Goal: Task Accomplishment & Management: Complete application form

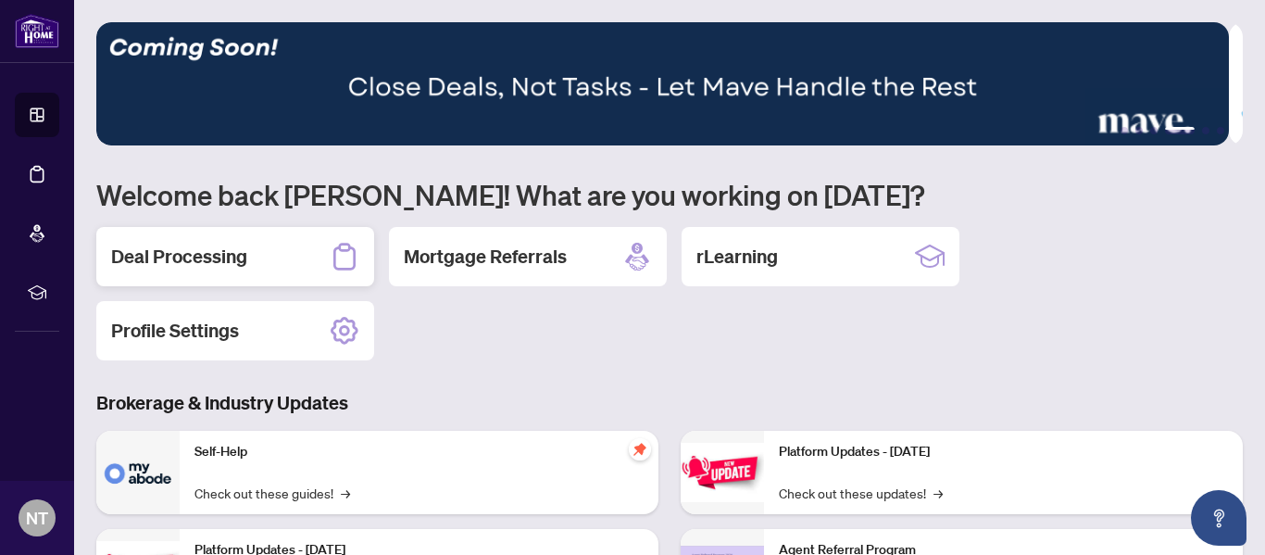
click at [192, 245] on h2 "Deal Processing" at bounding box center [179, 257] width 136 height 26
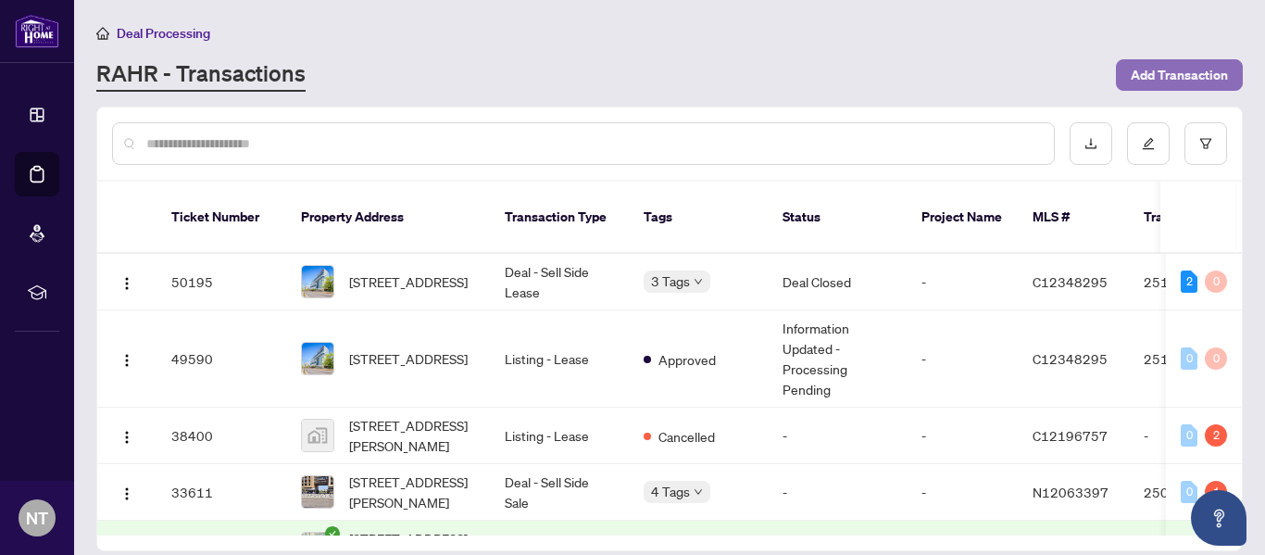
click at [1186, 71] on span "Add Transaction" at bounding box center [1179, 75] width 97 height 30
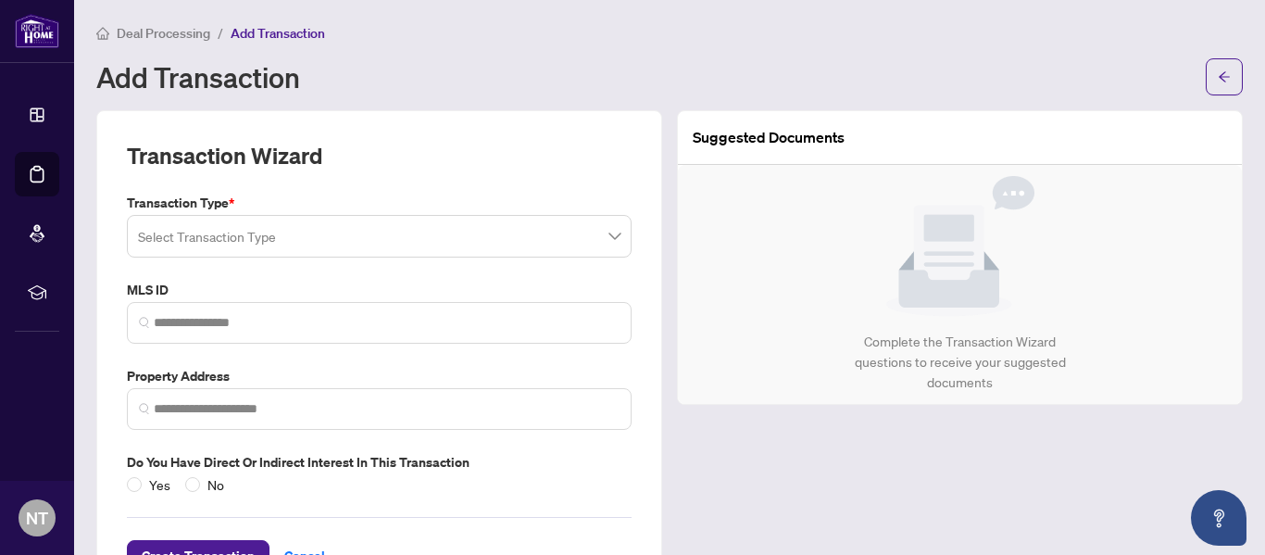
click at [603, 238] on span at bounding box center [379, 236] width 482 height 35
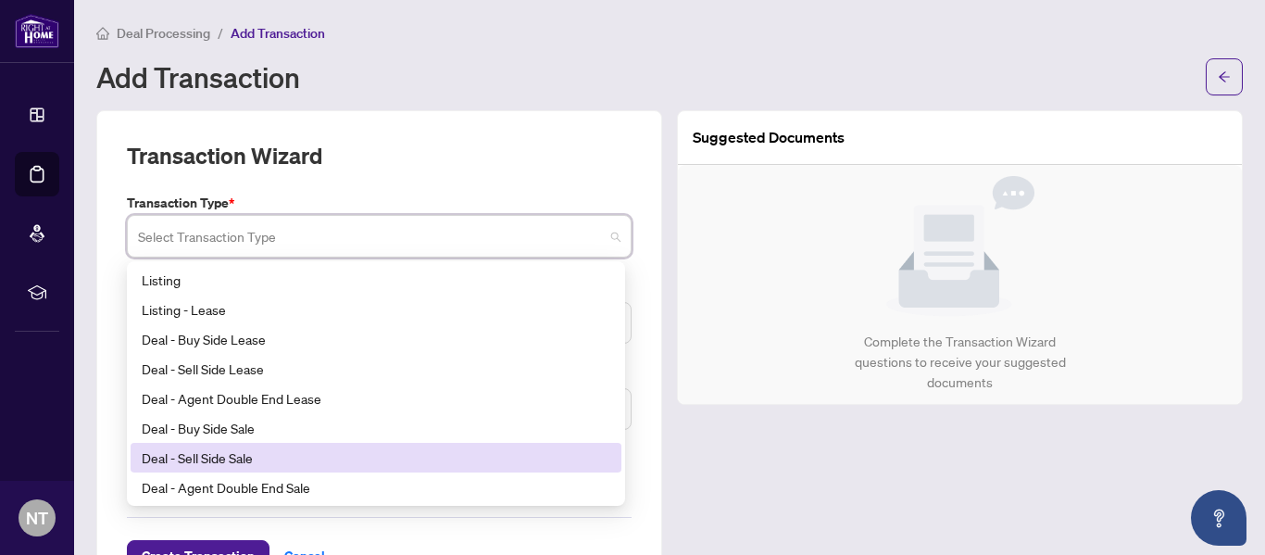
click at [241, 450] on div "Deal - Sell Side Sale" at bounding box center [376, 457] width 469 height 20
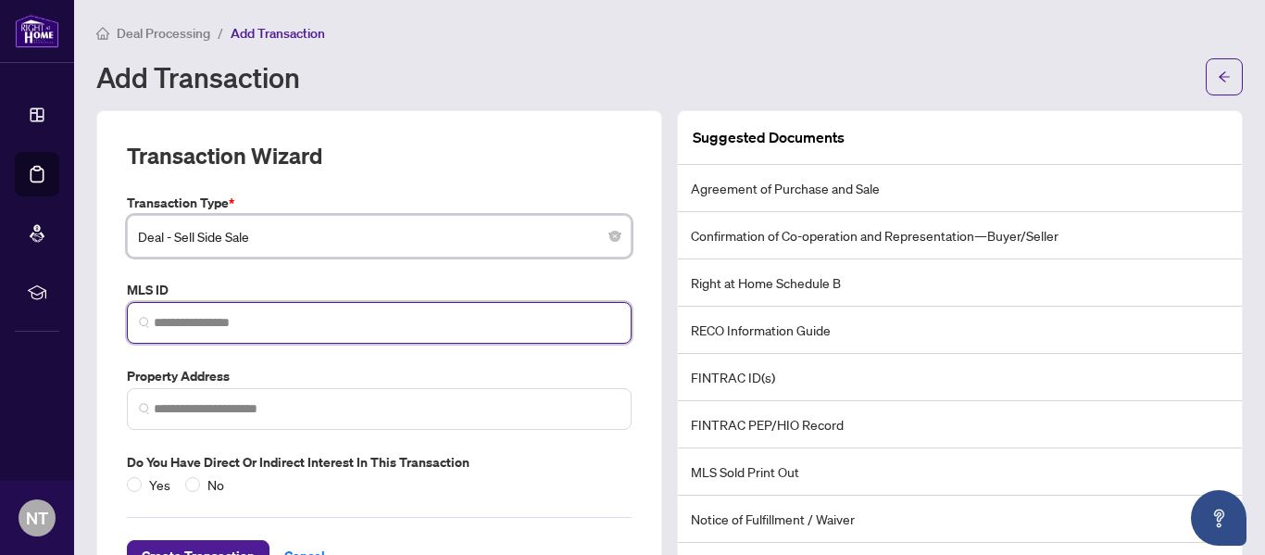
click at [252, 315] on input "search" at bounding box center [387, 322] width 466 height 19
paste input "**********"
type input "*********"
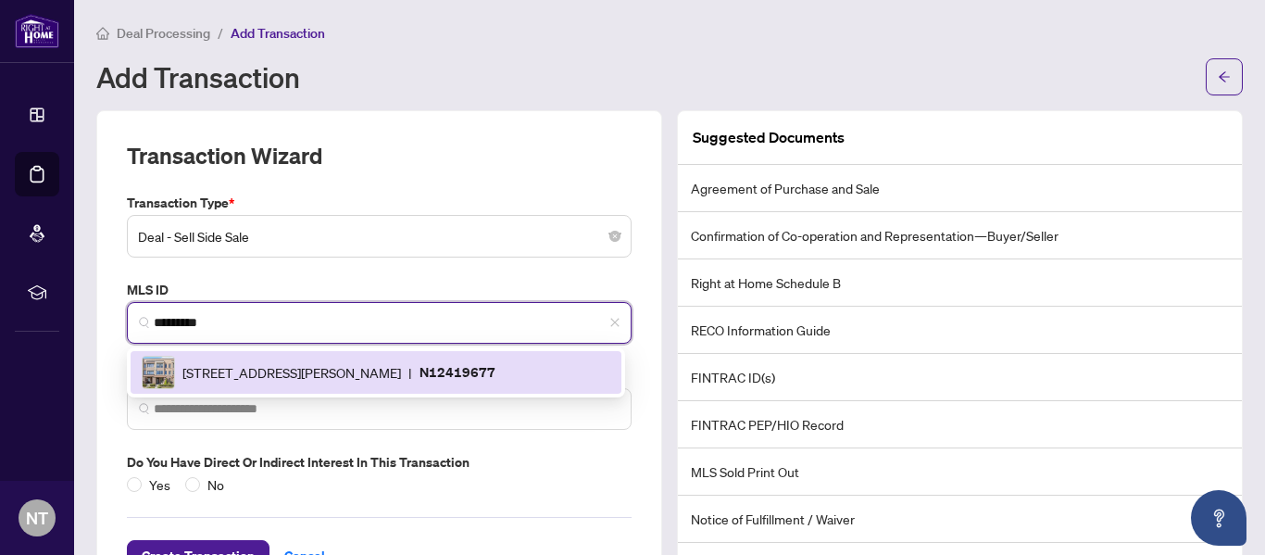
click at [164, 372] on img at bounding box center [158, 372] width 31 height 31
type input "**********"
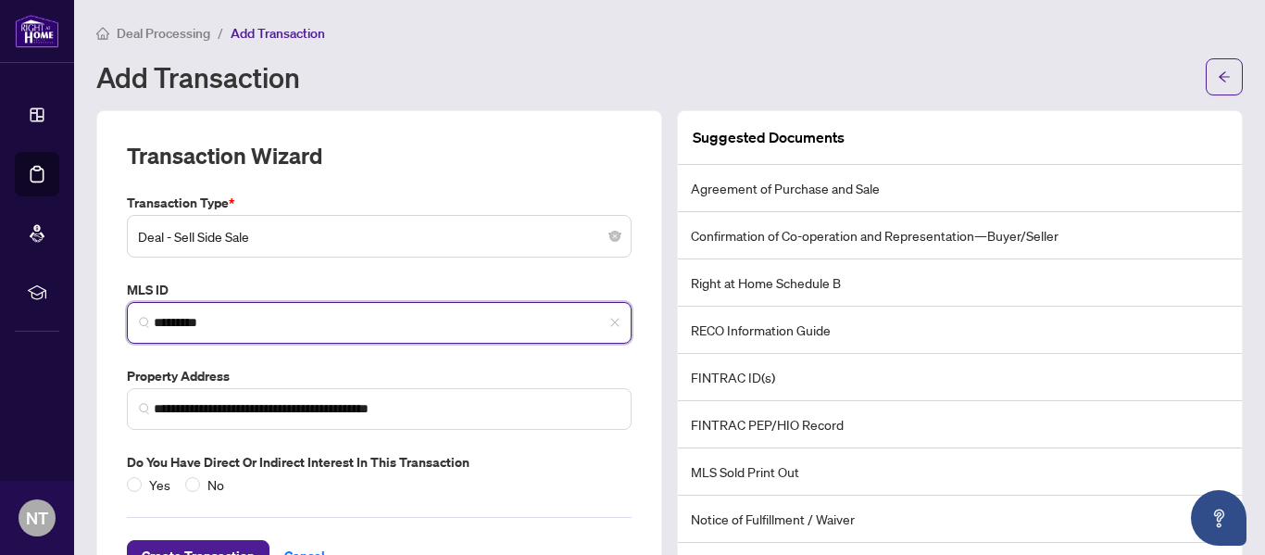
click at [167, 314] on input "*********" at bounding box center [387, 322] width 466 height 19
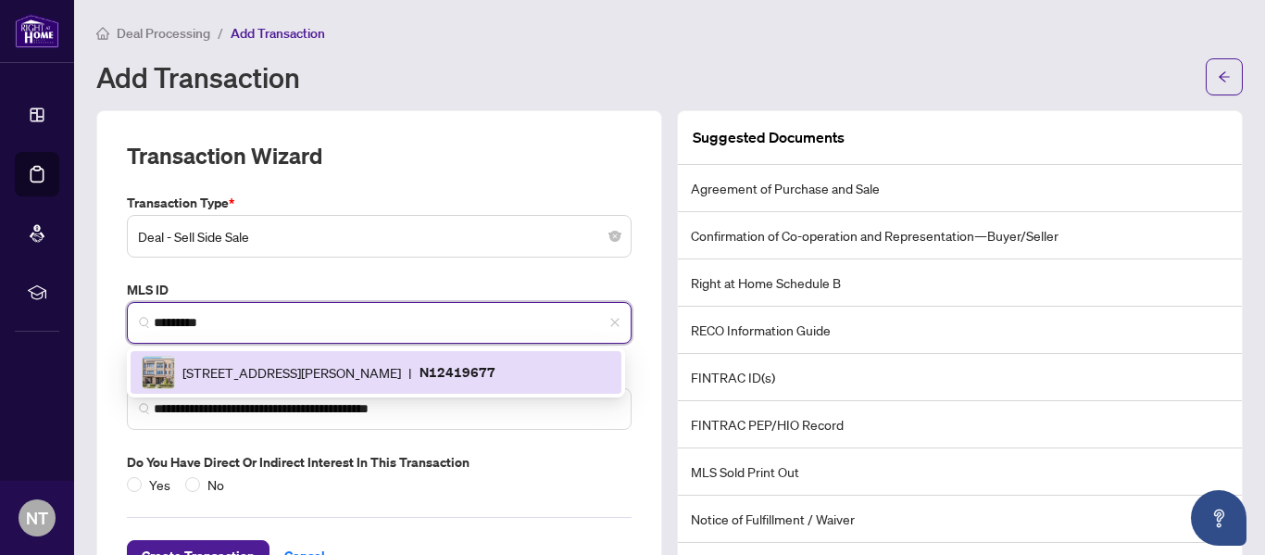
click at [582, 365] on div "[STREET_ADDRESS][PERSON_NAME] | N12419677" at bounding box center [376, 372] width 469 height 33
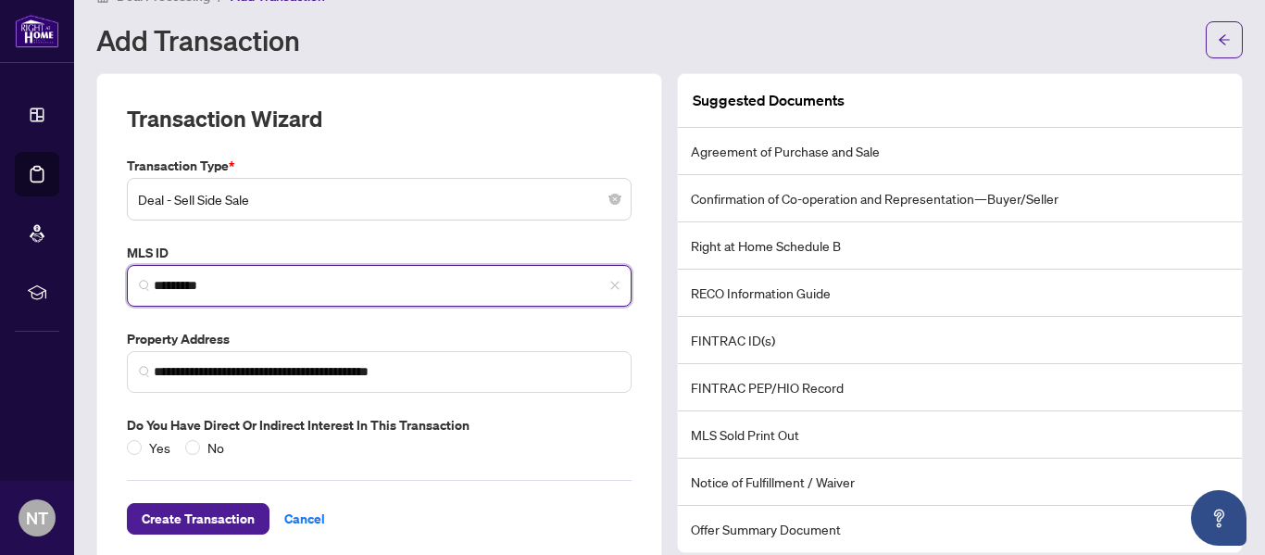
scroll to position [46, 0]
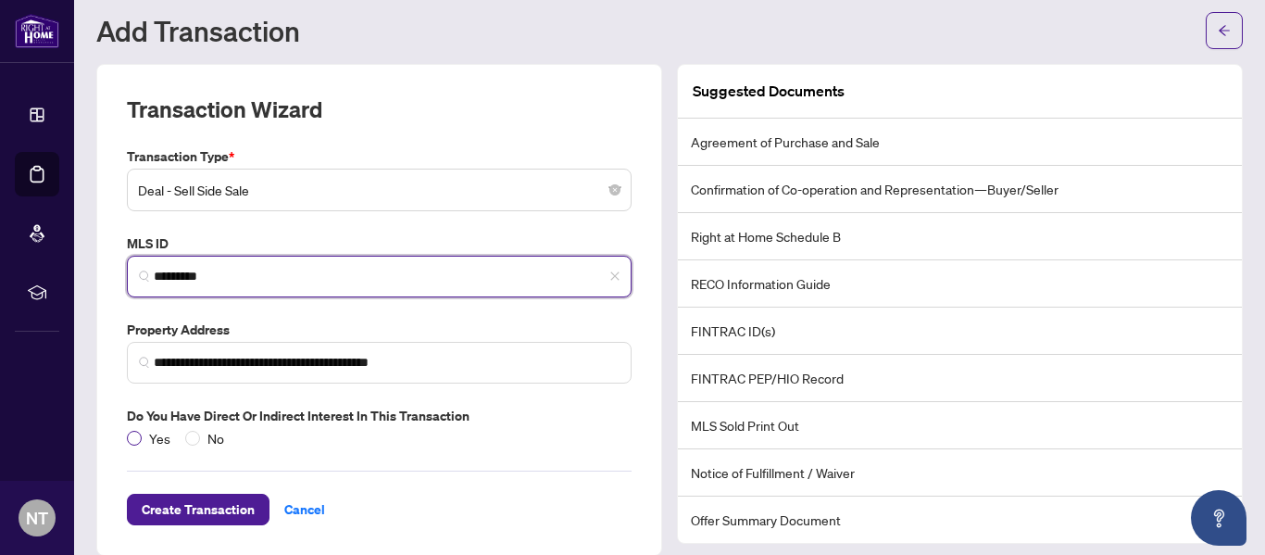
type input "*********"
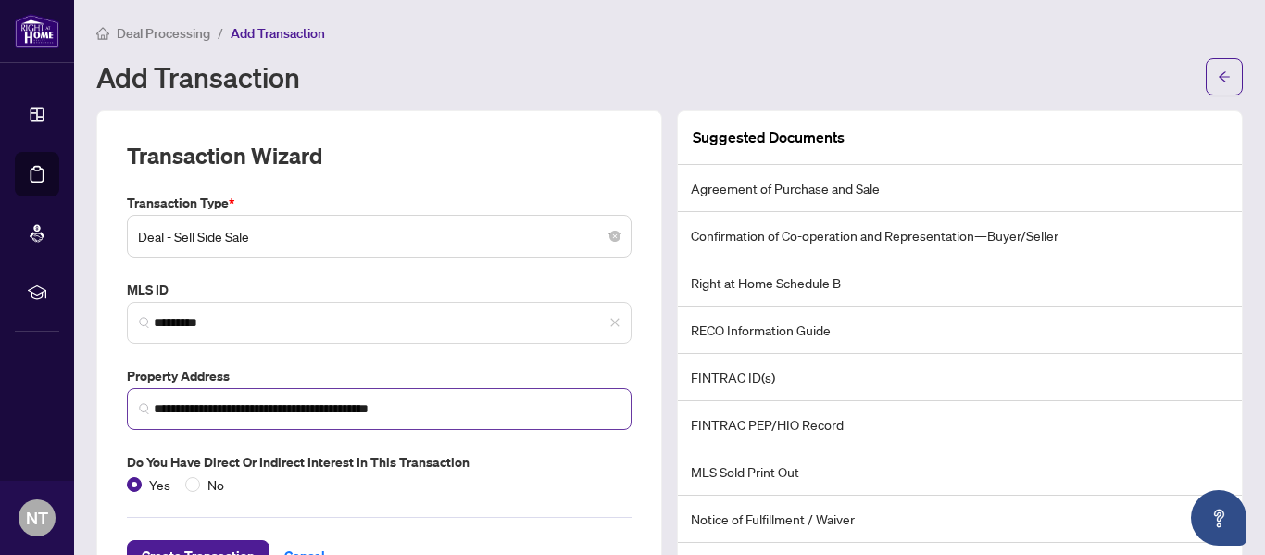
scroll to position [104, 0]
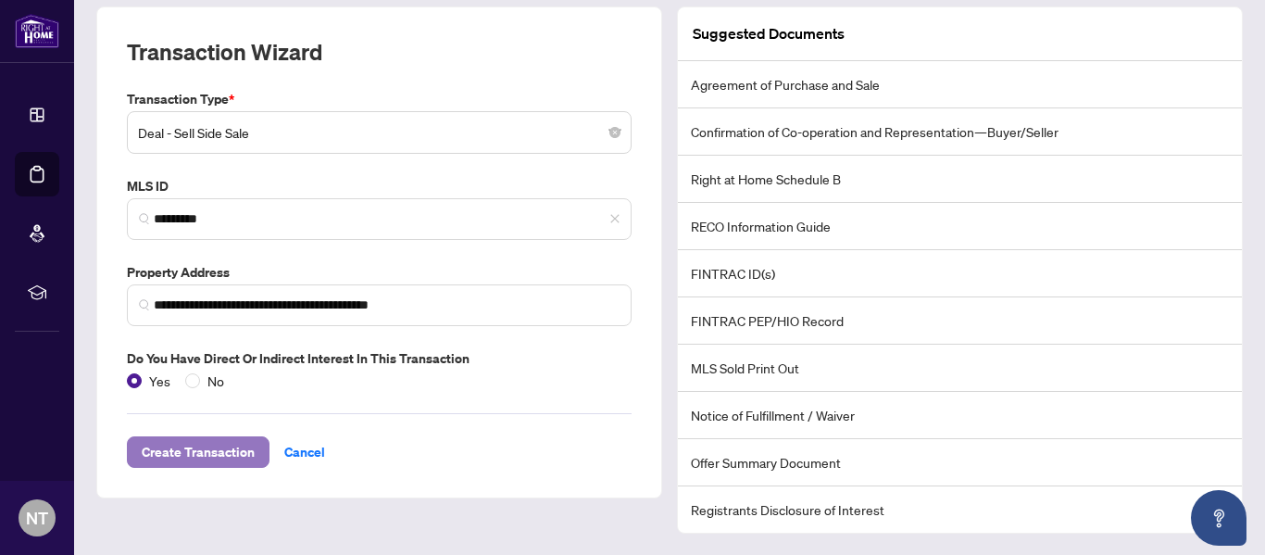
click at [203, 452] on span "Create Transaction" at bounding box center [198, 452] width 113 height 30
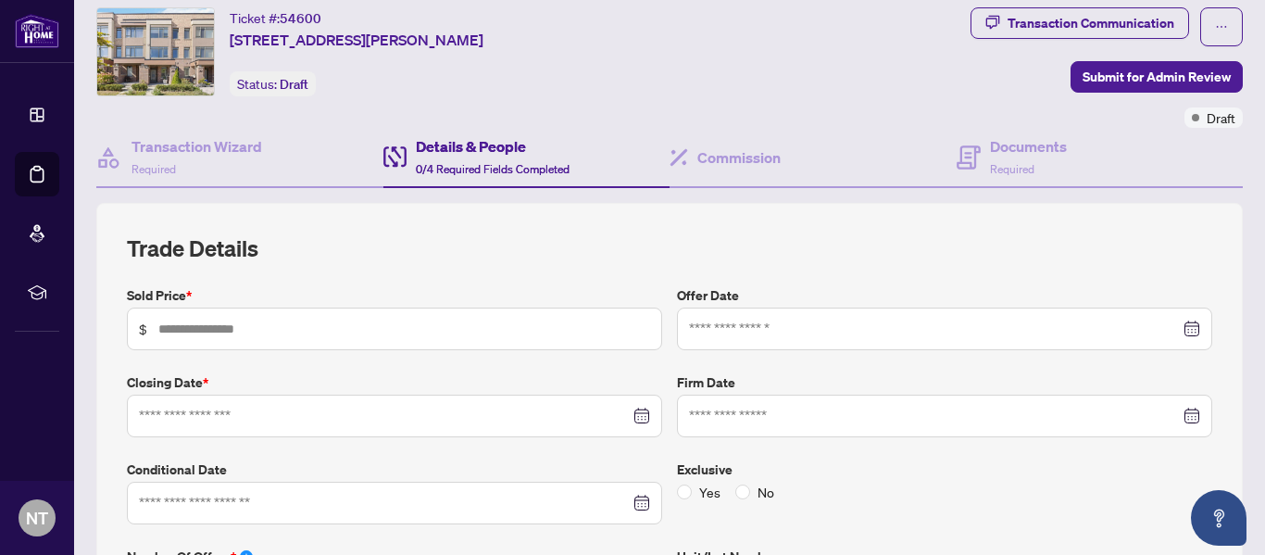
scroll to position [52, 0]
click at [244, 332] on input "text" at bounding box center [404, 328] width 492 height 20
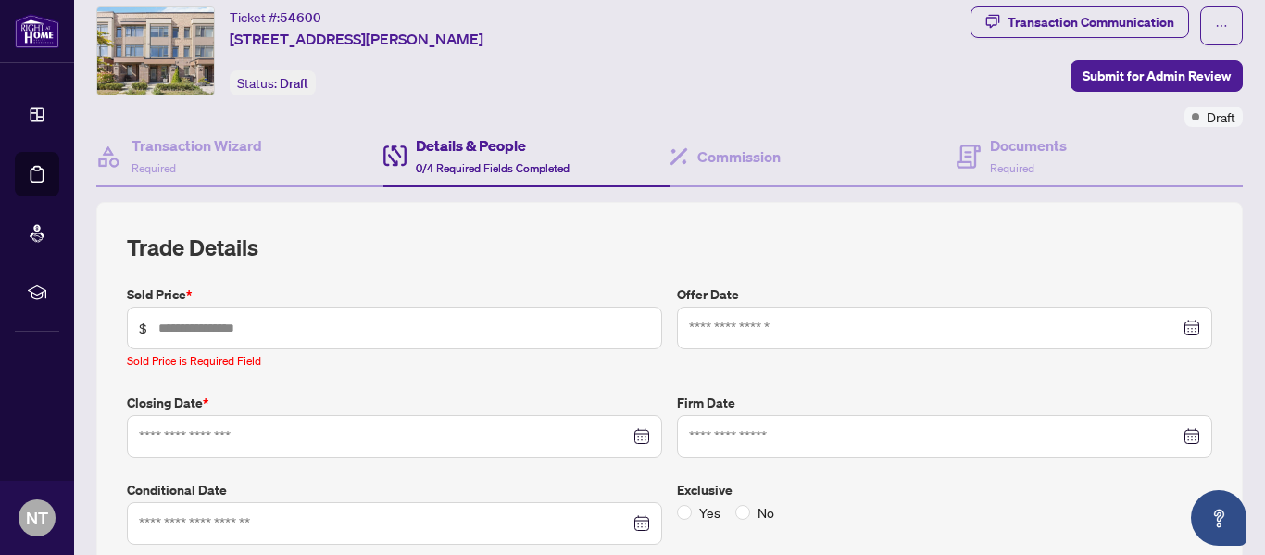
click at [366, 253] on h2 "Trade Details" at bounding box center [669, 247] width 1085 height 30
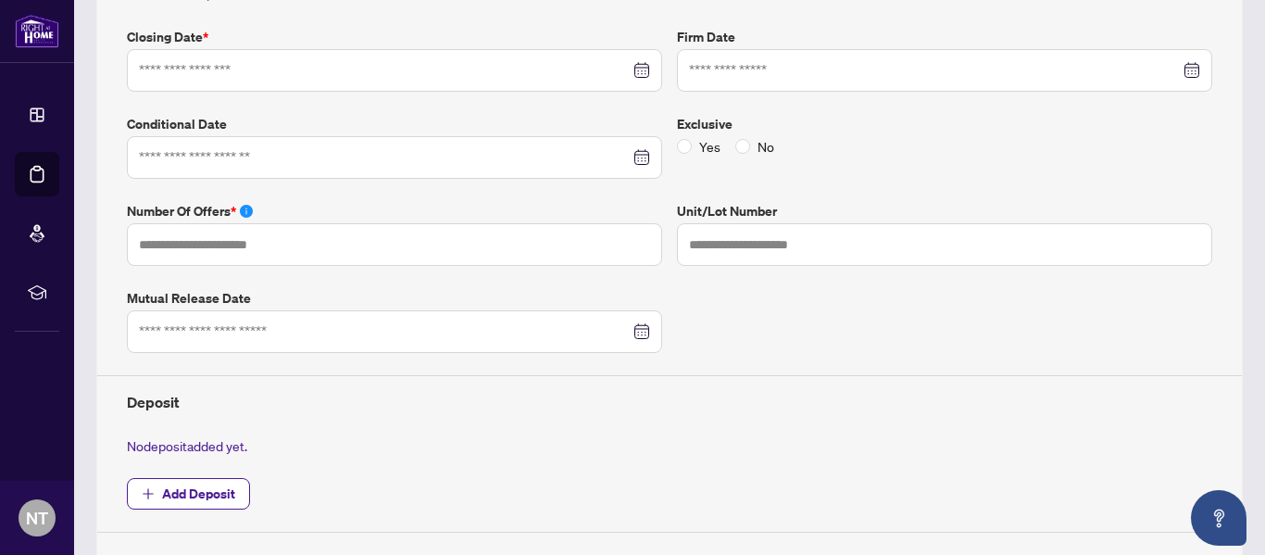
scroll to position [0, 0]
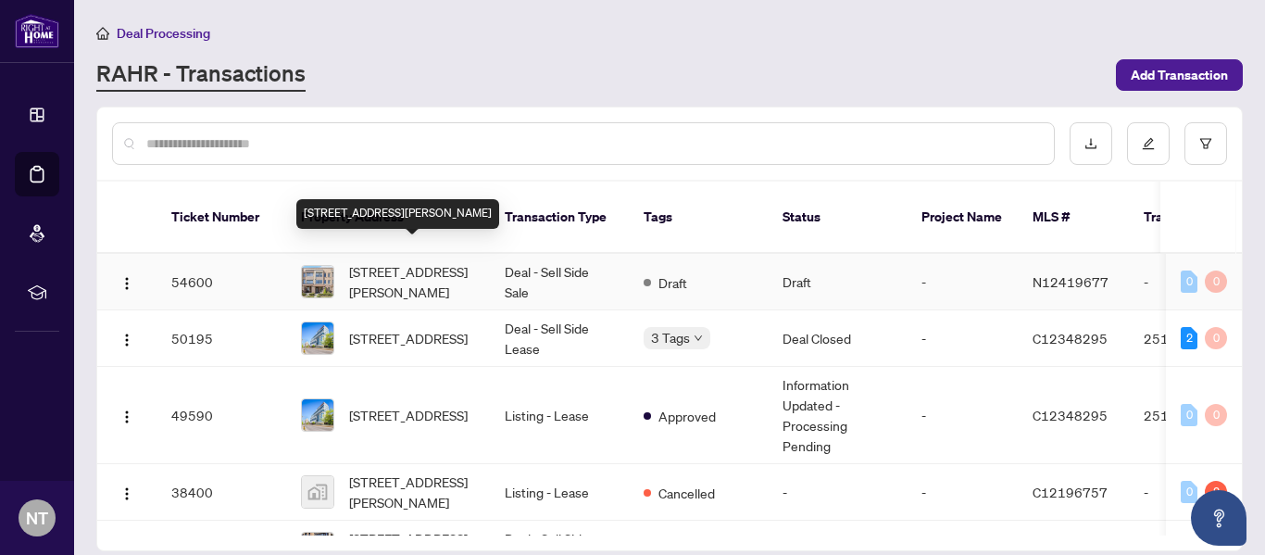
click at [414, 261] on span "[STREET_ADDRESS][PERSON_NAME]" at bounding box center [412, 281] width 126 height 41
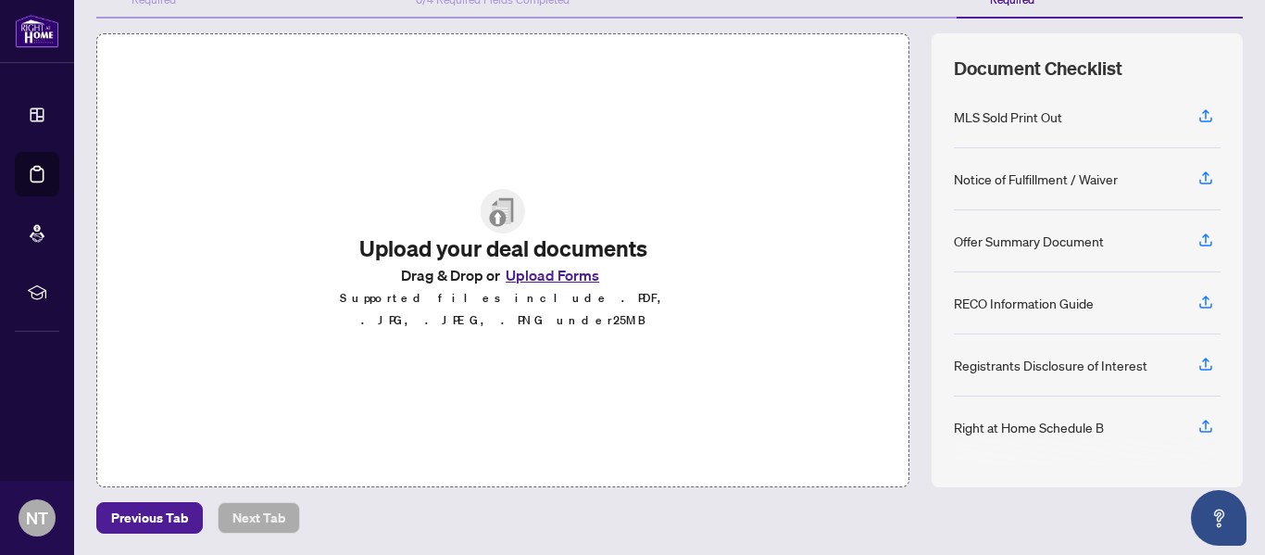
scroll to position [219, 0]
click at [165, 520] on span "Previous Tab" at bounding box center [149, 519] width 77 height 30
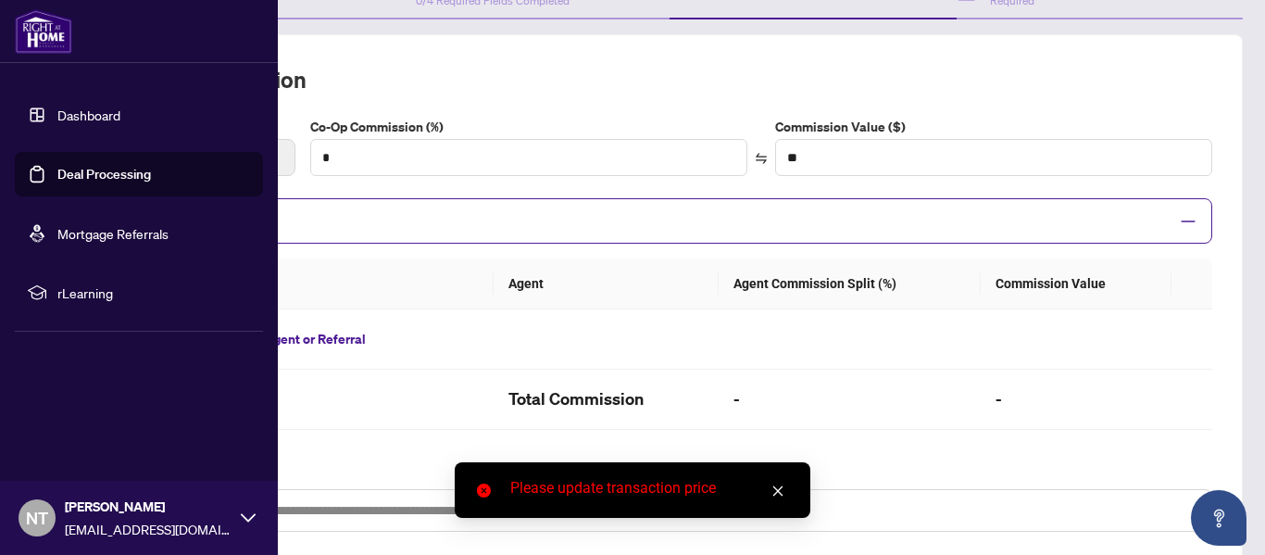
click at [74, 110] on link "Dashboard" at bounding box center [88, 114] width 63 height 17
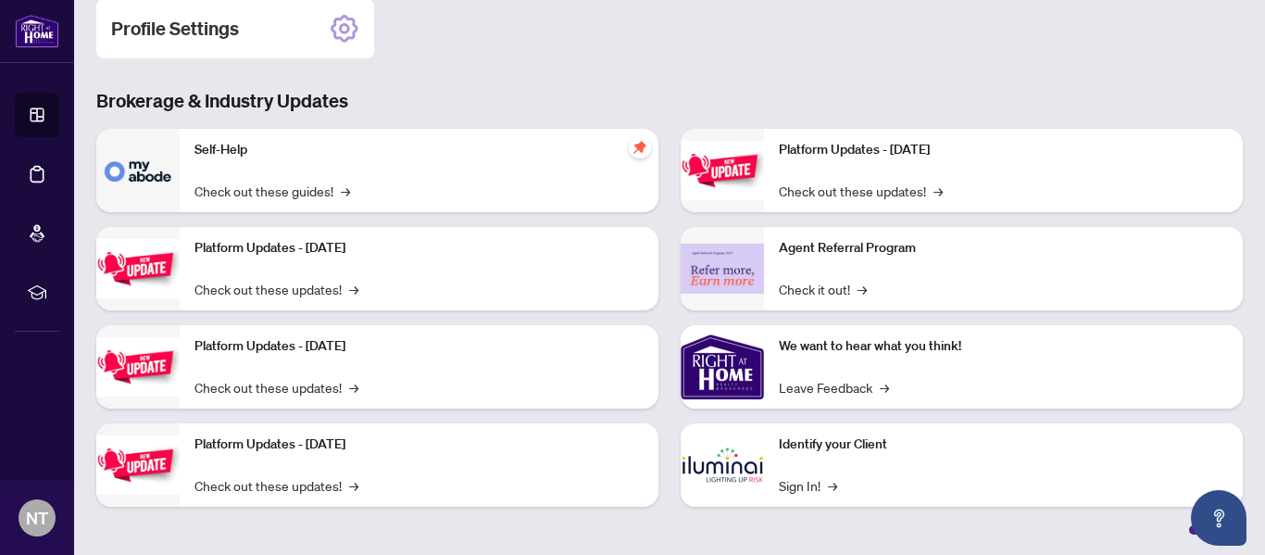
scroll to position [301, 0]
click at [244, 190] on link "Check out these guides! →" at bounding box center [272, 192] width 156 height 20
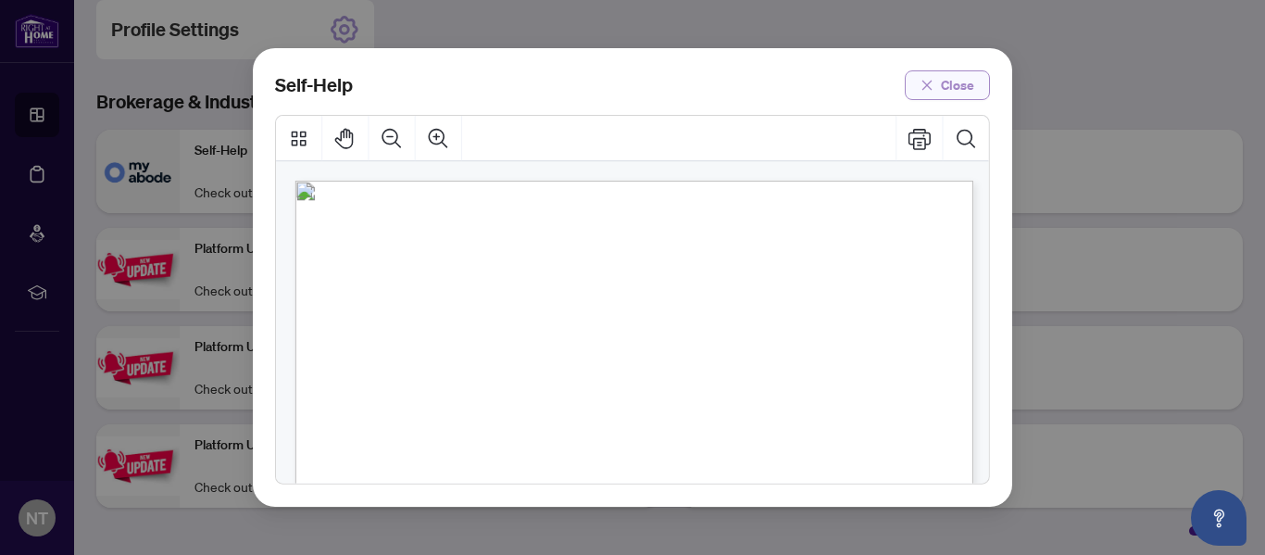
click at [927, 89] on icon "close" at bounding box center [927, 85] width 13 height 13
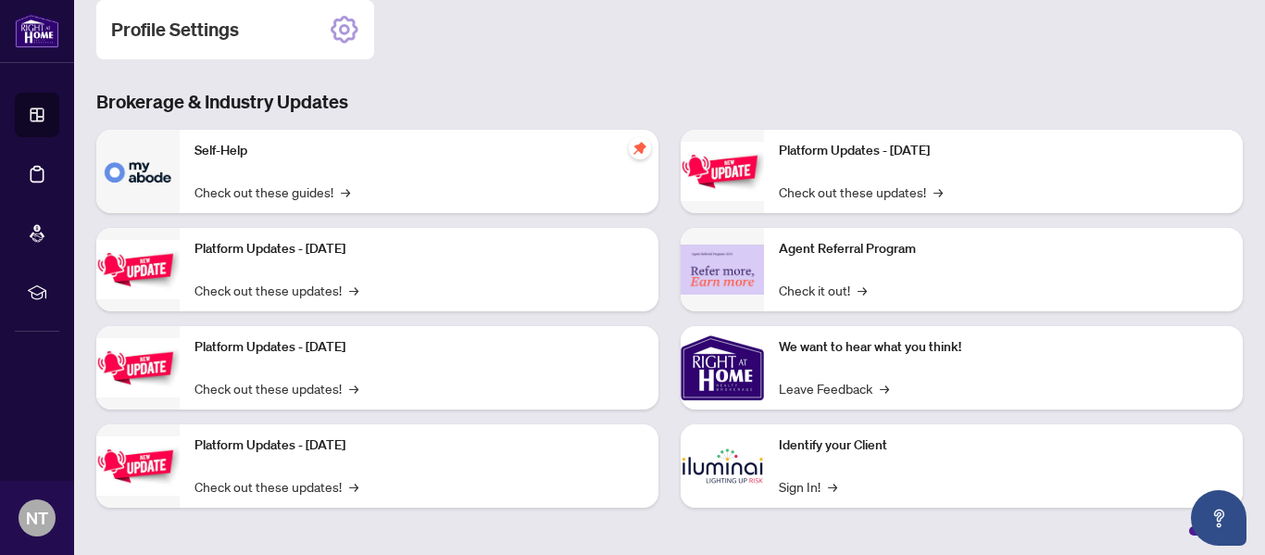
scroll to position [0, 0]
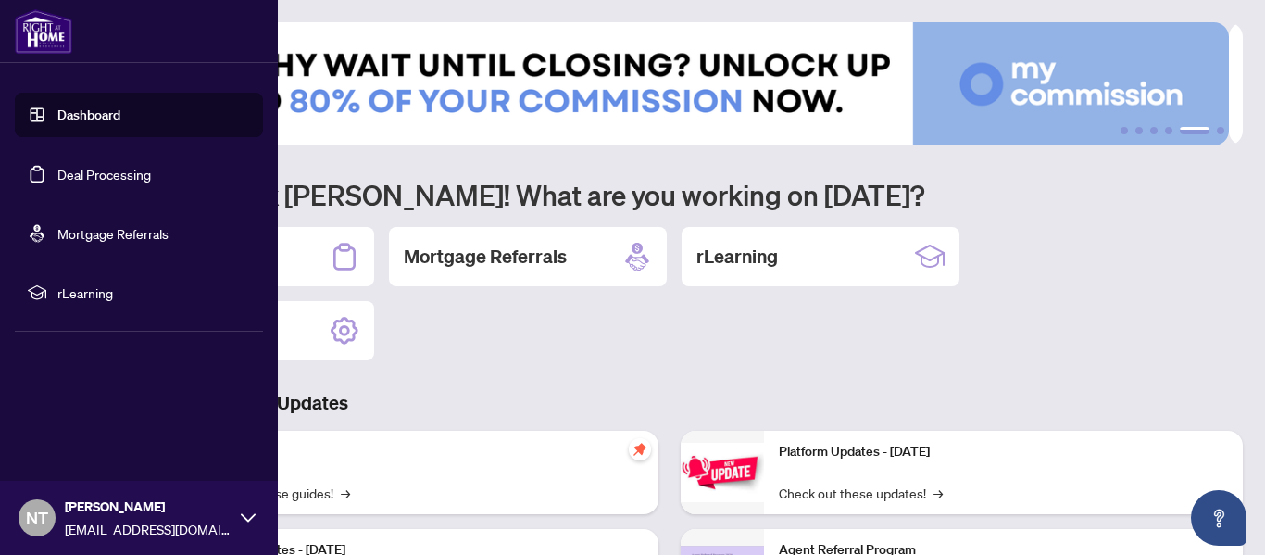
click at [44, 28] on img at bounding box center [43, 31] width 57 height 44
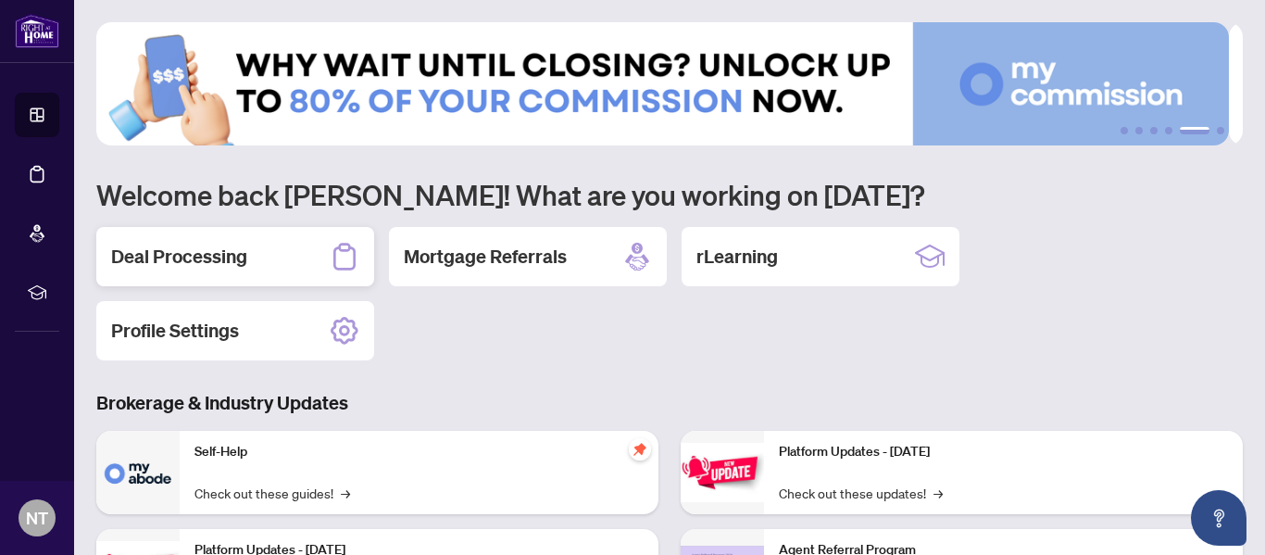
click at [351, 250] on icon at bounding box center [345, 257] width 30 height 30
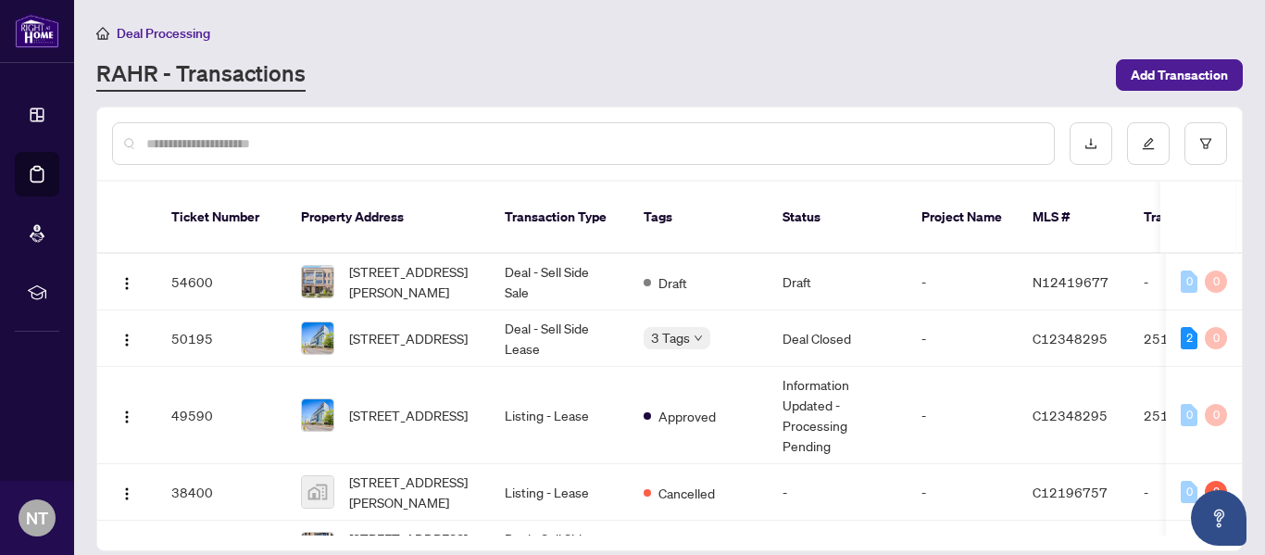
click at [149, 27] on span "Deal Processing" at bounding box center [164, 33] width 94 height 17
click at [125, 276] on img "button" at bounding box center [126, 283] width 15 height 15
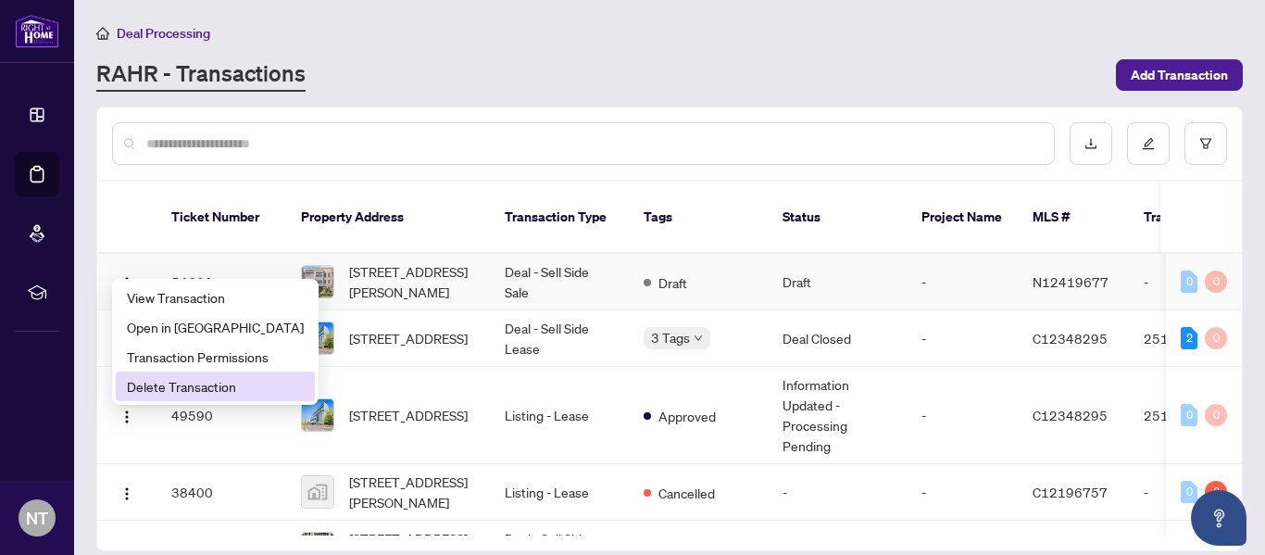
click at [183, 387] on span "Delete Transaction" at bounding box center [215, 386] width 177 height 20
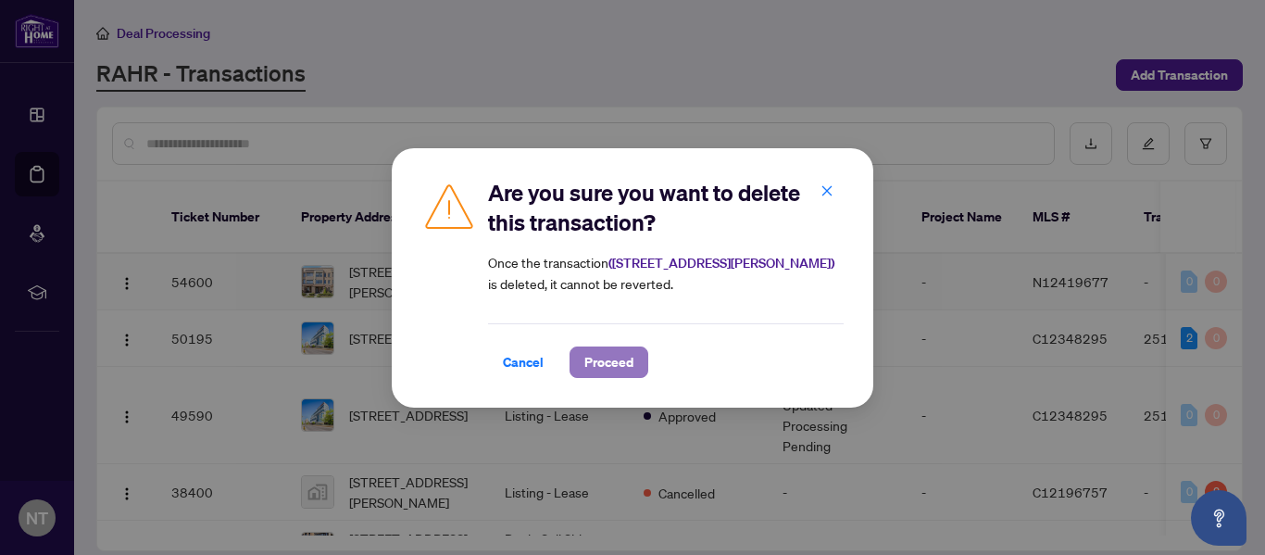
click at [595, 364] on span "Proceed" at bounding box center [608, 362] width 49 height 30
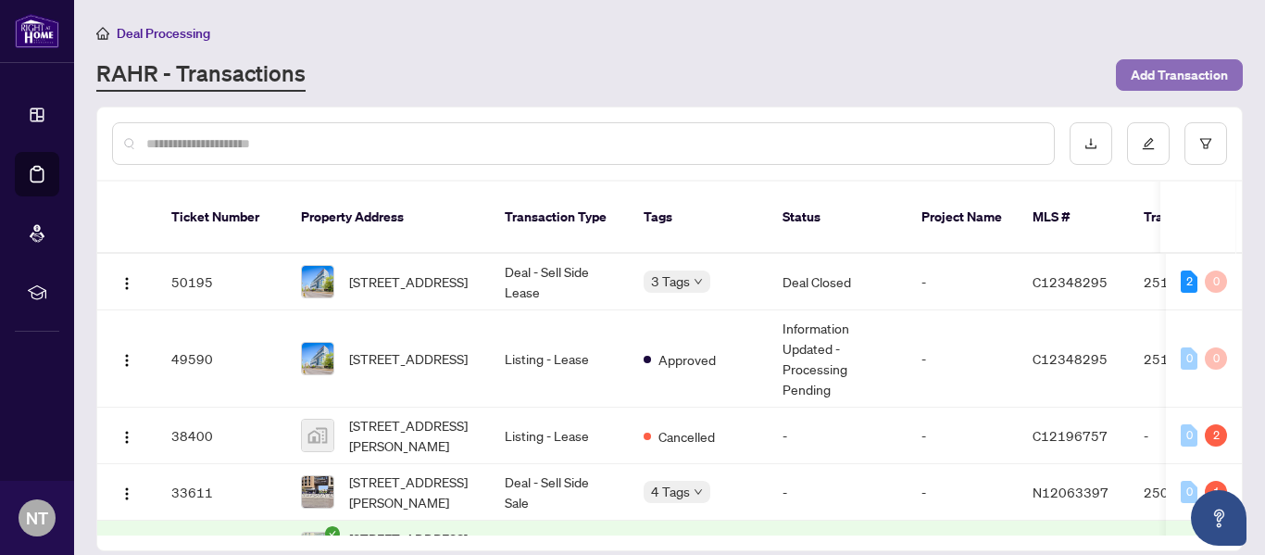
click at [1190, 69] on span "Add Transaction" at bounding box center [1179, 75] width 97 height 30
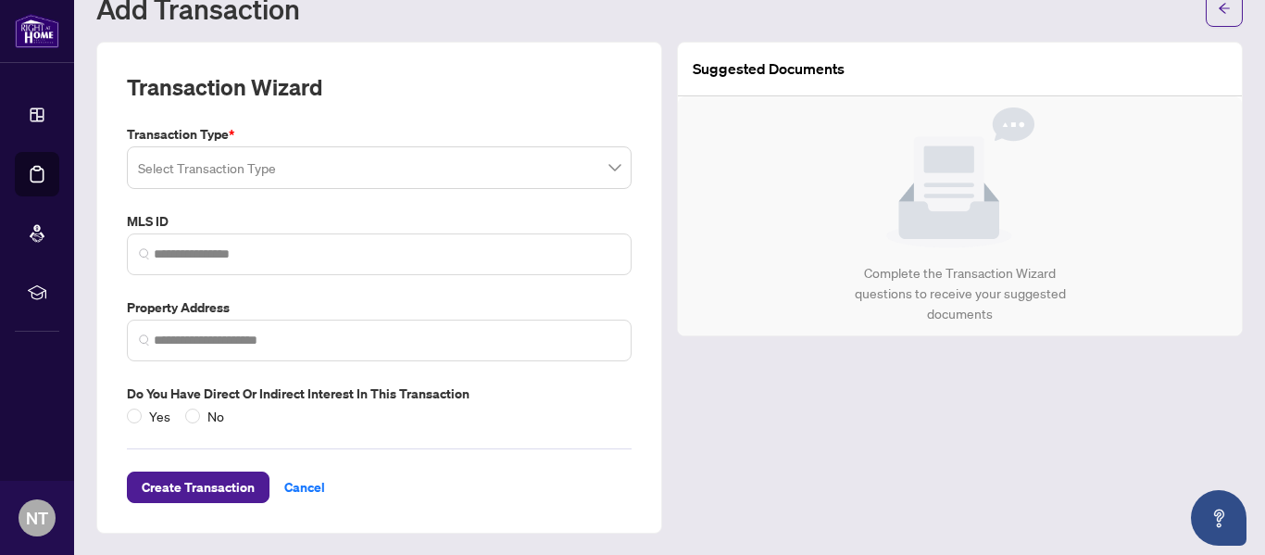
scroll to position [69, 0]
click at [607, 169] on span at bounding box center [379, 167] width 482 height 35
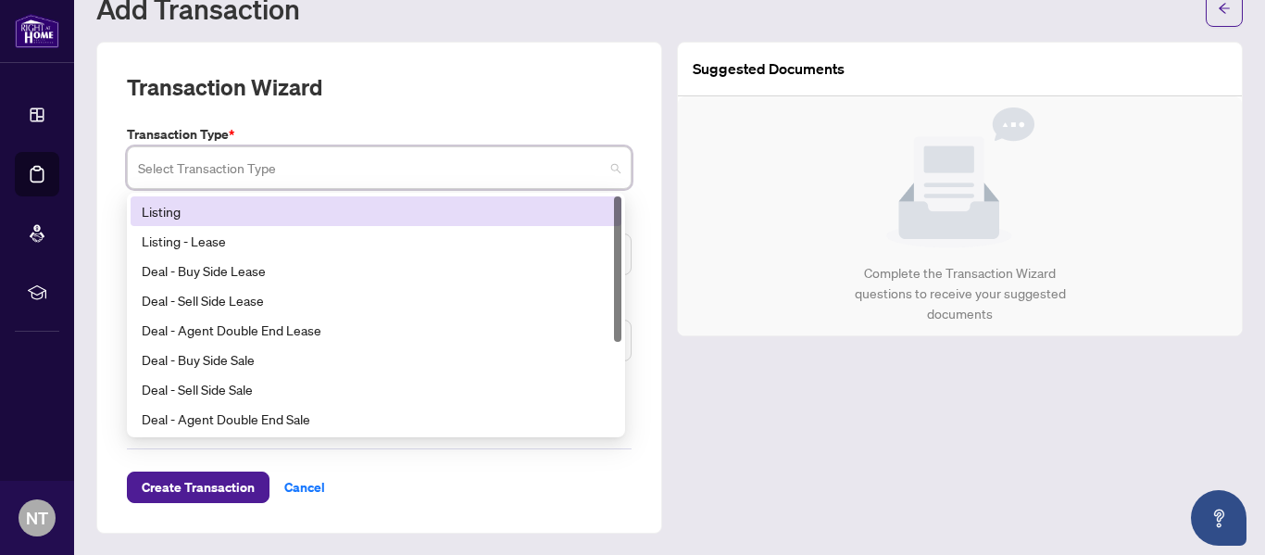
scroll to position [0, 0]
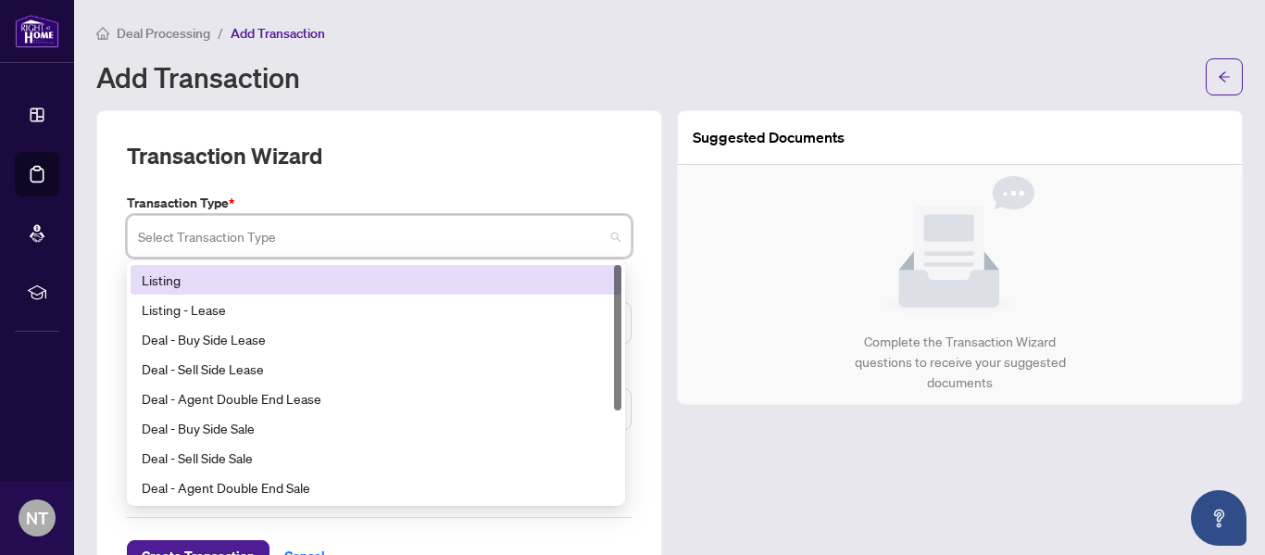
click at [161, 273] on div "Listing" at bounding box center [376, 279] width 469 height 20
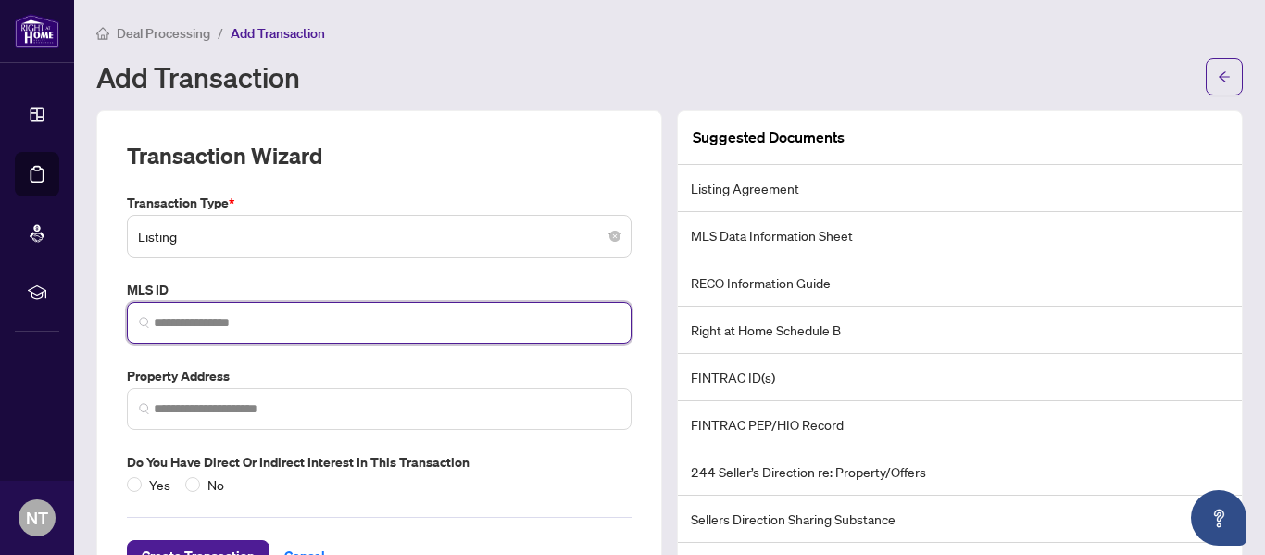
click at [219, 319] on input "search" at bounding box center [387, 322] width 466 height 19
paste input "*********"
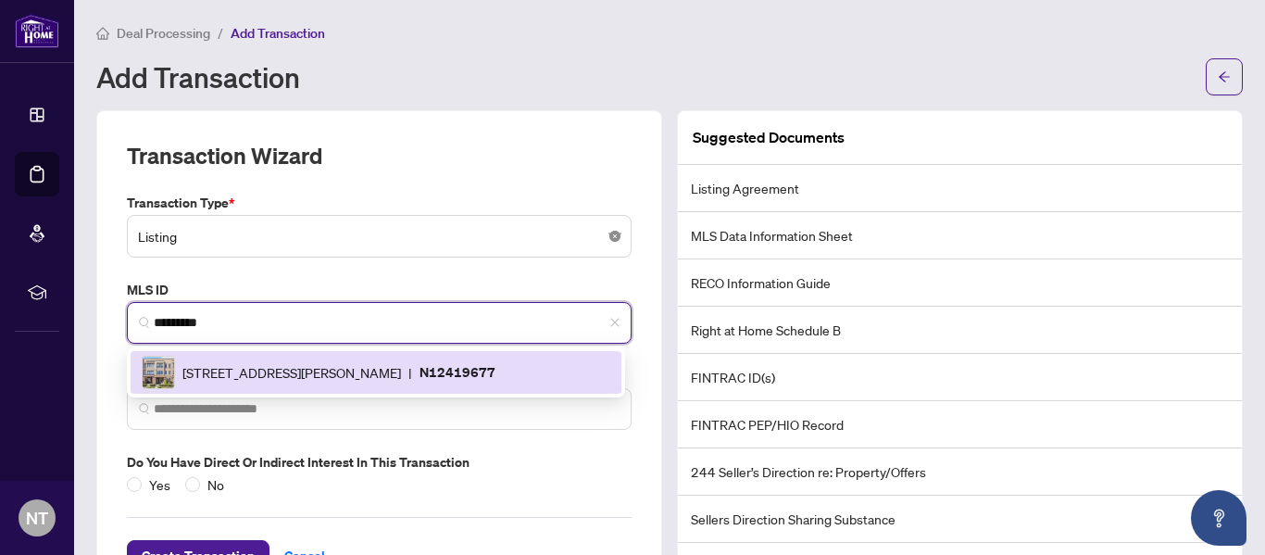
scroll to position [56, 0]
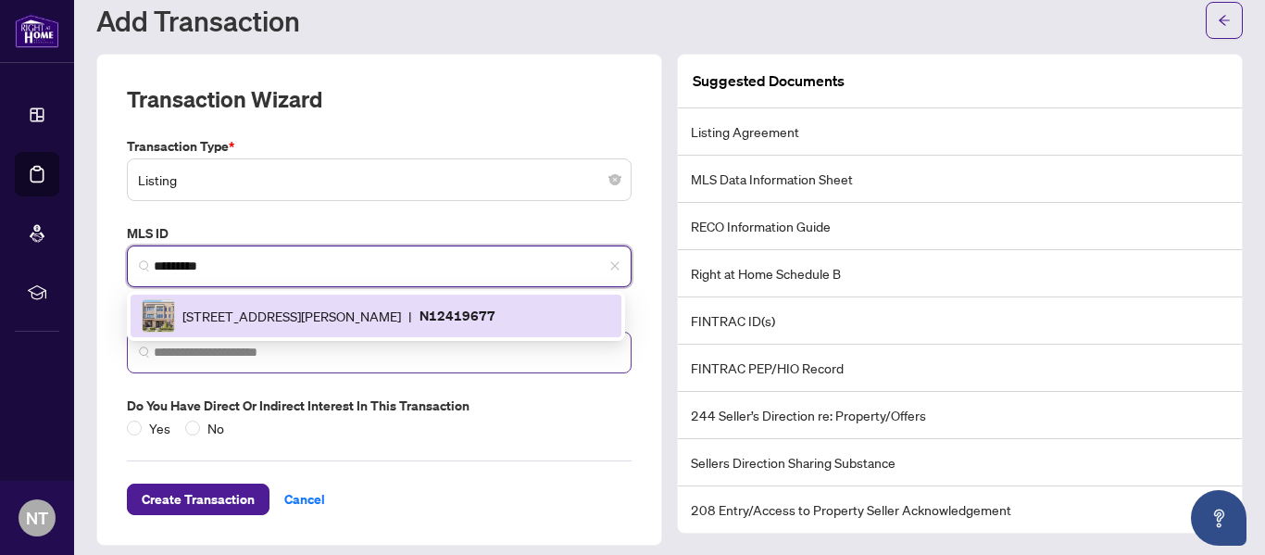
type input "*********"
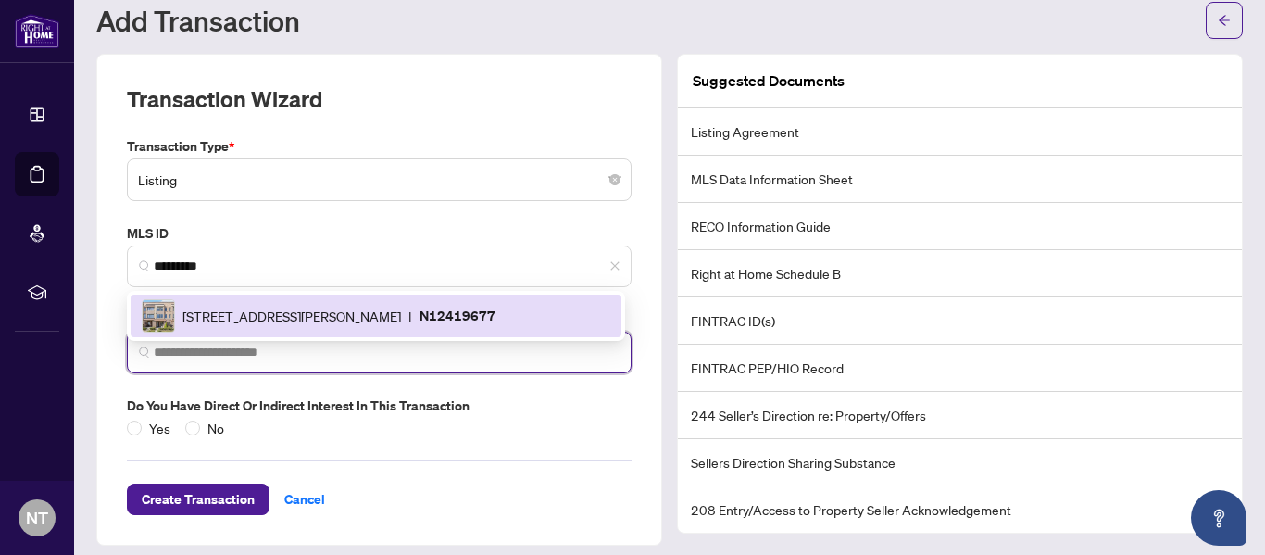
click at [405, 353] on input "search" at bounding box center [387, 352] width 466 height 19
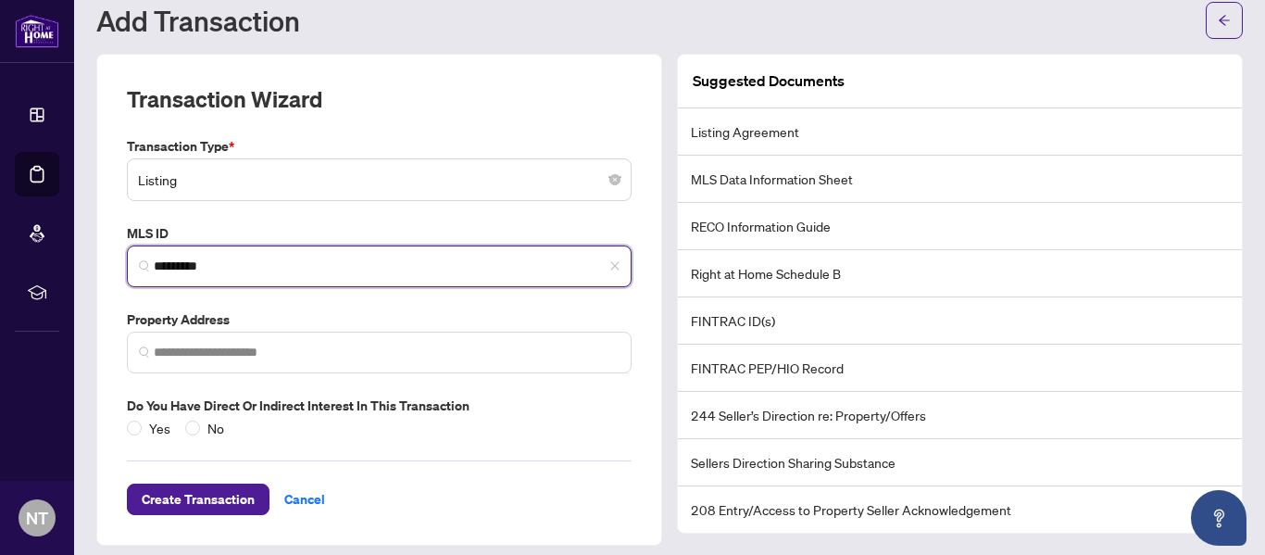
click at [325, 257] on input "*********" at bounding box center [387, 266] width 466 height 19
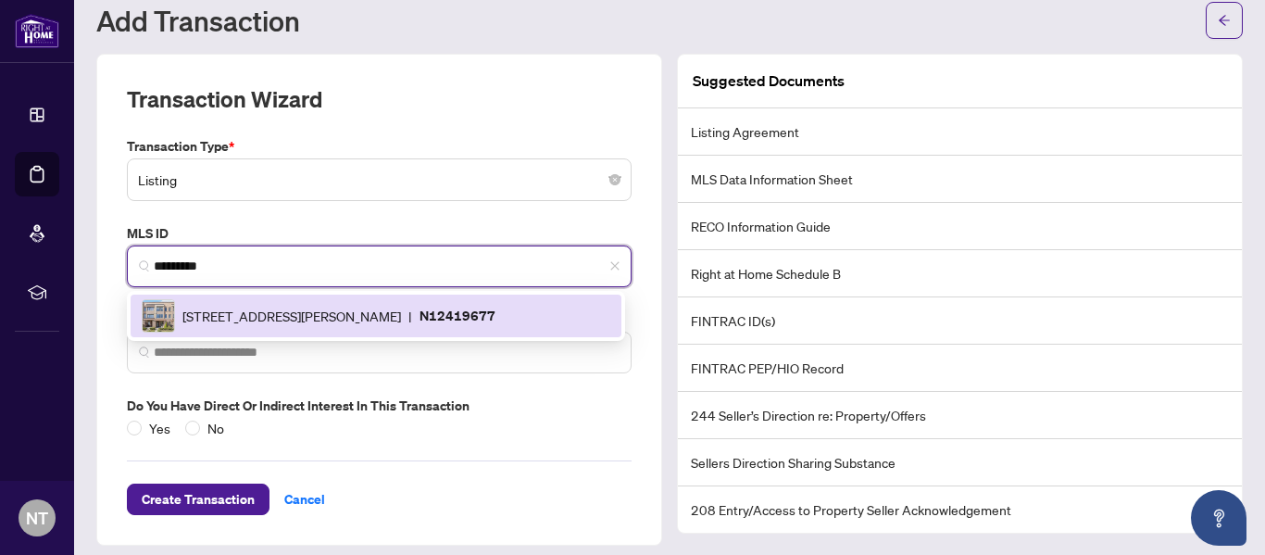
click at [345, 294] on div "[STREET_ADDRESS][PERSON_NAME] | N12419677" at bounding box center [376, 315] width 491 height 43
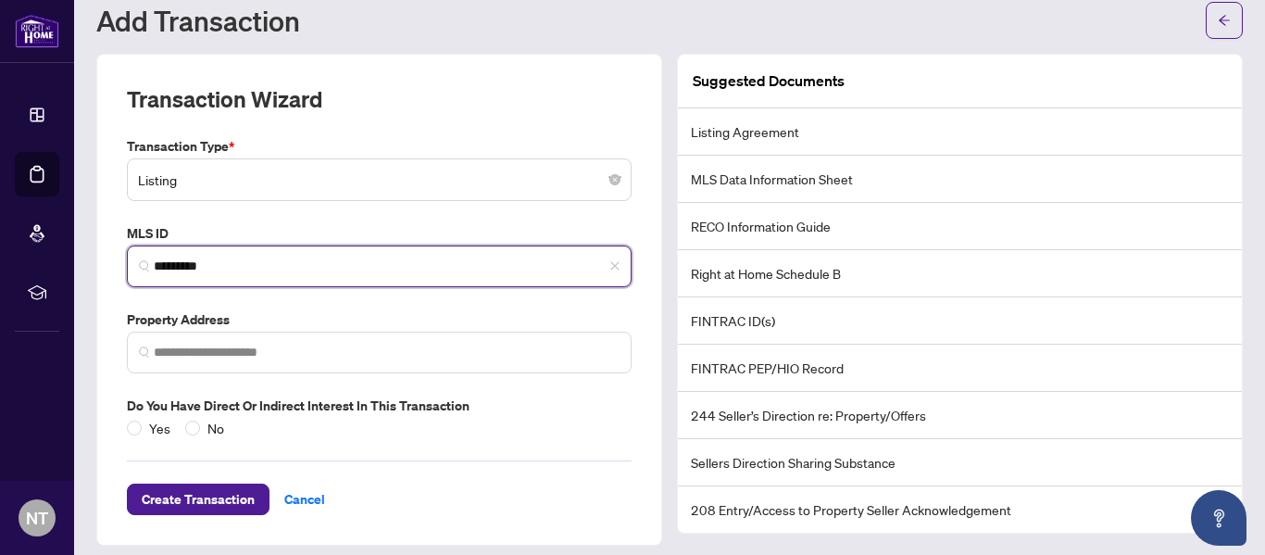
click at [322, 257] on input "*********" at bounding box center [387, 266] width 466 height 19
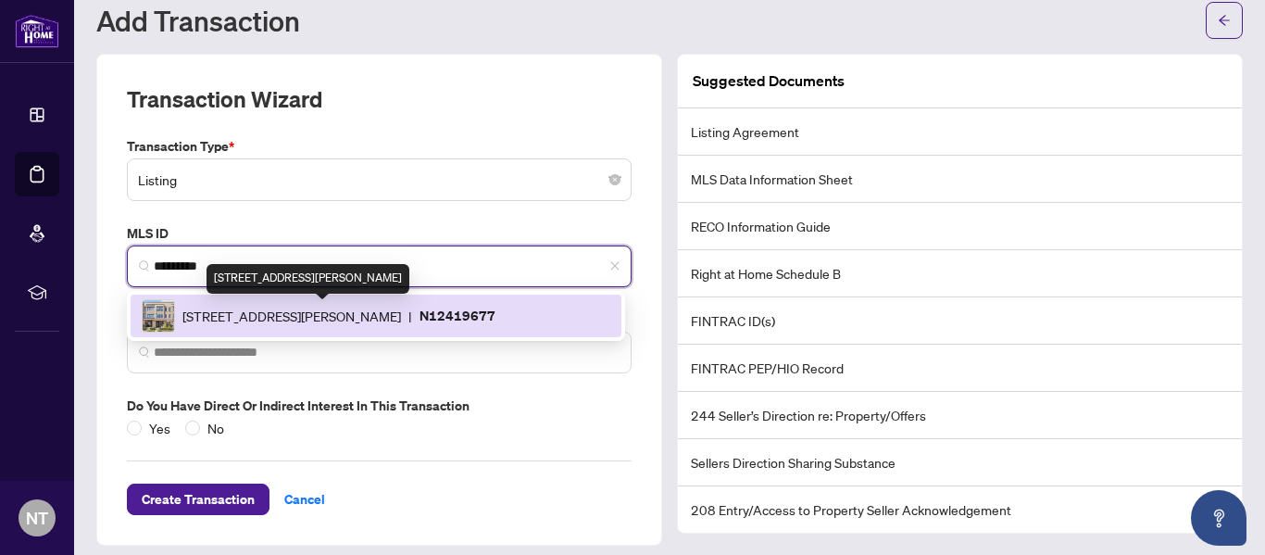
click at [360, 320] on span "[STREET_ADDRESS][PERSON_NAME]" at bounding box center [291, 316] width 219 height 20
type input "**********"
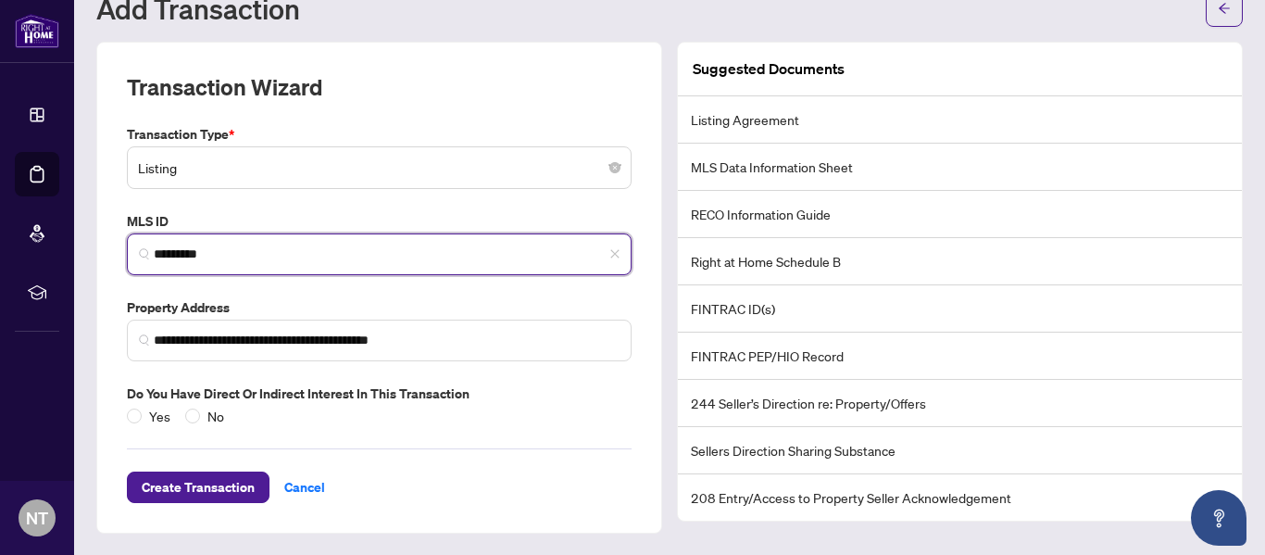
scroll to position [69, 0]
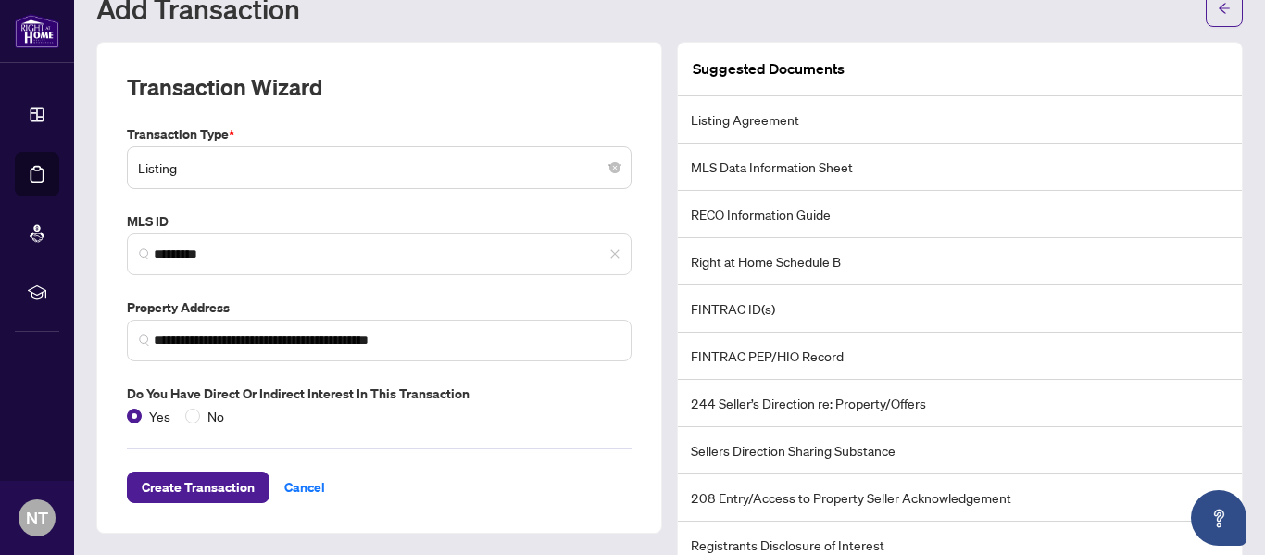
click at [726, 122] on li "Listing Agreement" at bounding box center [960, 119] width 564 height 47
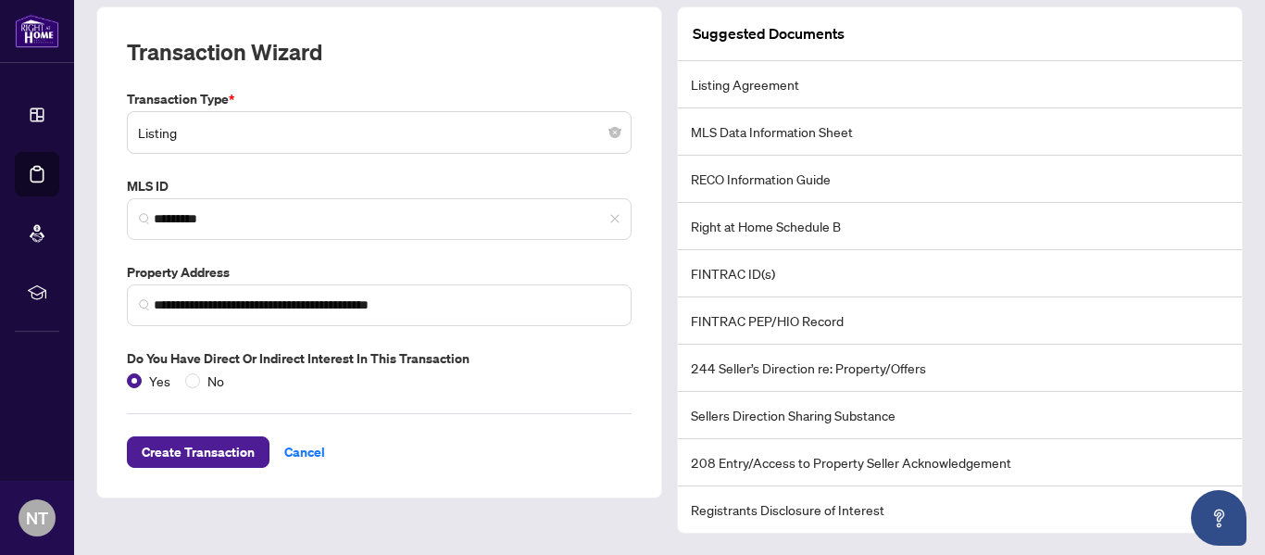
scroll to position [104, 0]
click at [753, 83] on li "Listing Agreement" at bounding box center [960, 84] width 564 height 47
click at [208, 452] on span "Create Transaction" at bounding box center [198, 452] width 113 height 30
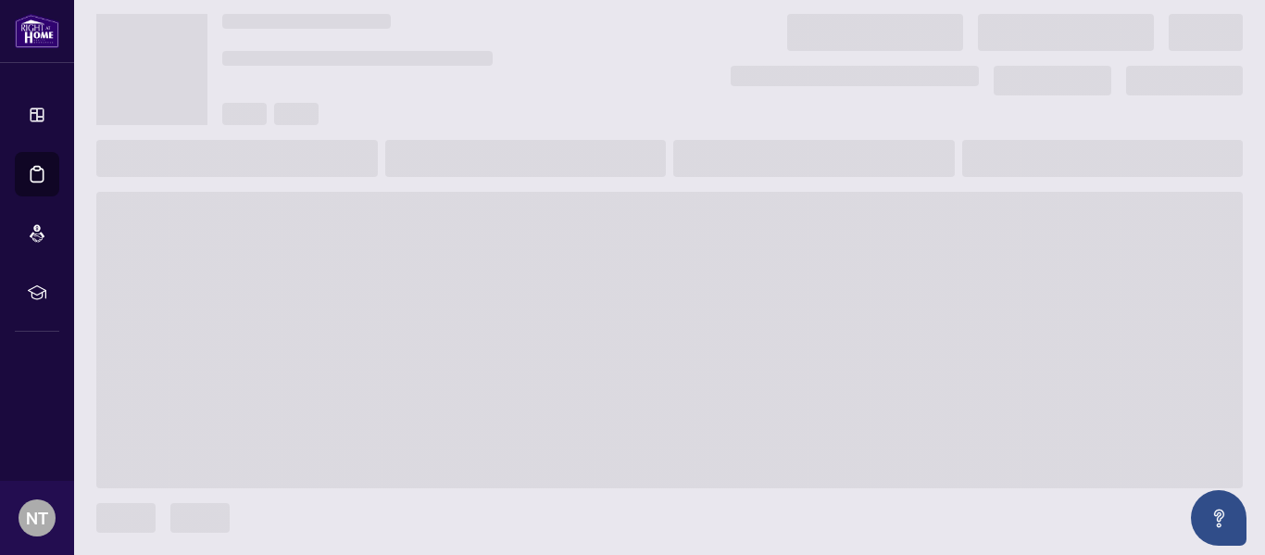
scroll to position [44, 0]
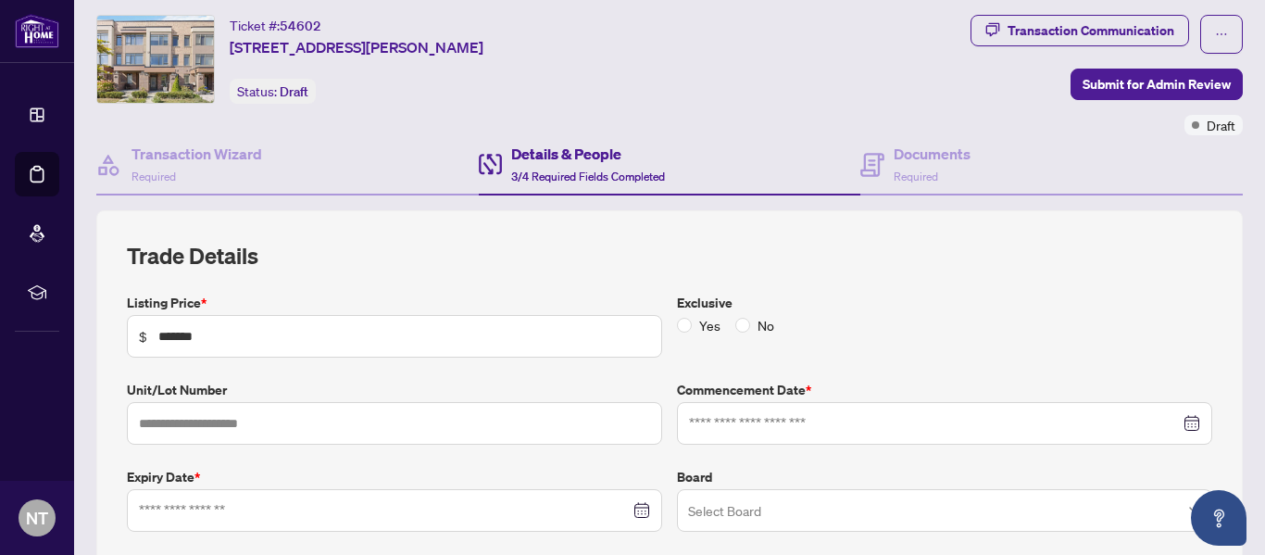
type input "**********"
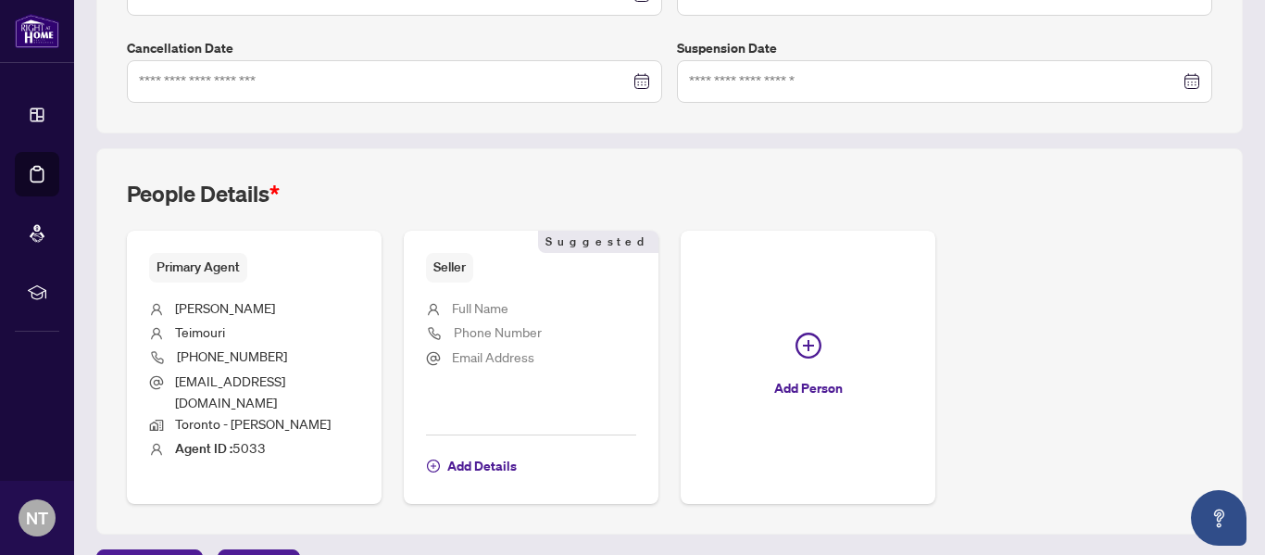
scroll to position [562, 0]
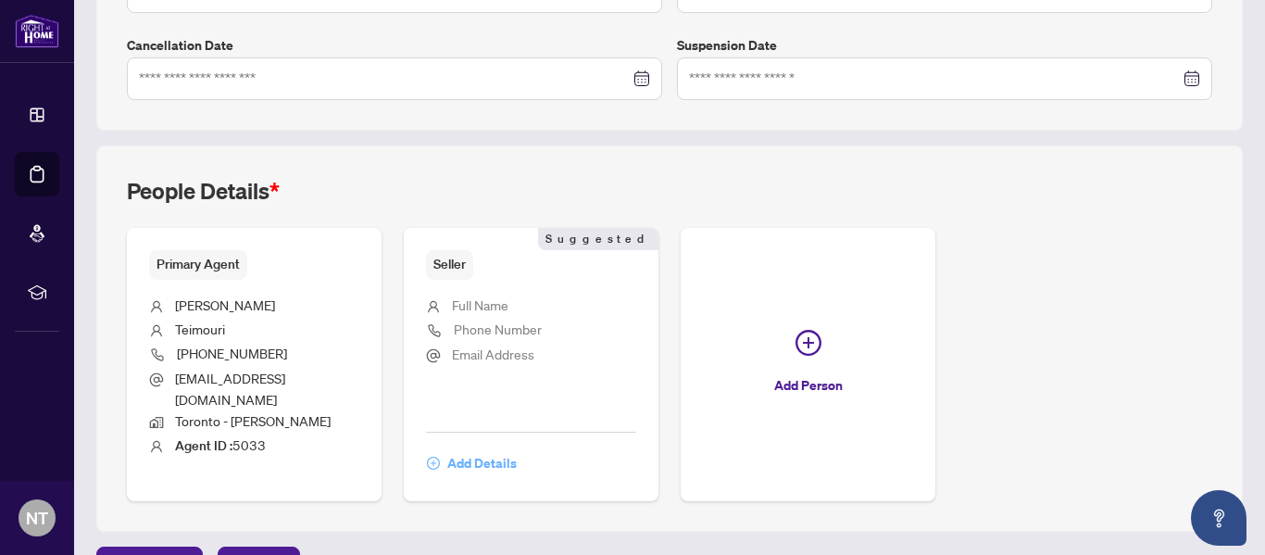
click at [472, 448] on span "Add Details" at bounding box center [481, 463] width 69 height 30
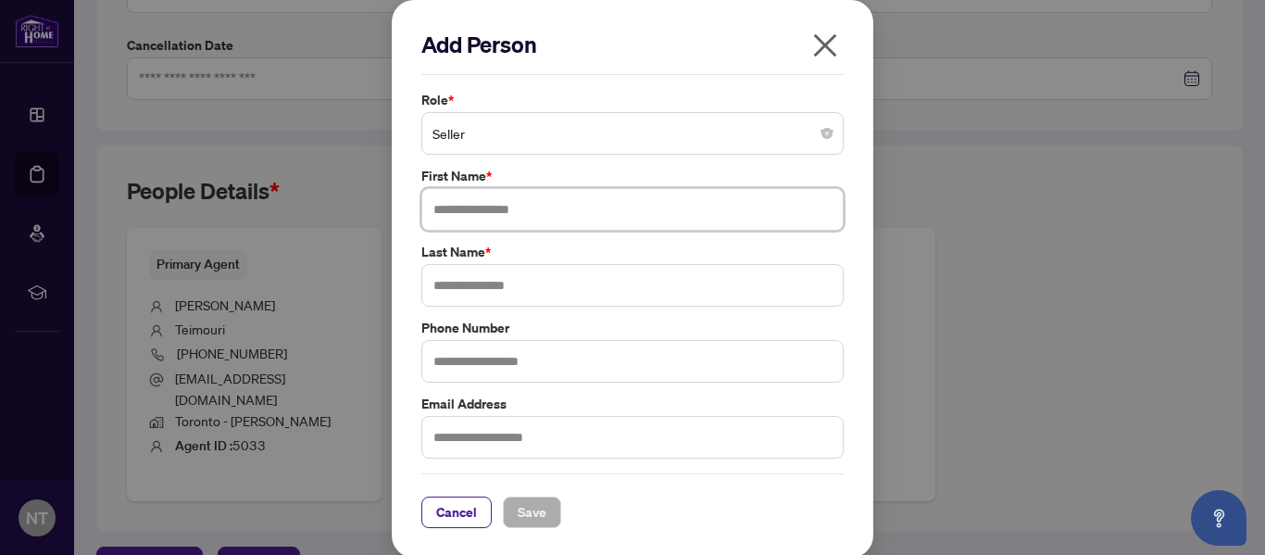
click at [561, 204] on input "text" at bounding box center [632, 209] width 422 height 43
type input "*****"
click at [527, 277] on input "text" at bounding box center [632, 285] width 422 height 43
type input "******"
click at [529, 512] on span "Save" at bounding box center [532, 512] width 29 height 30
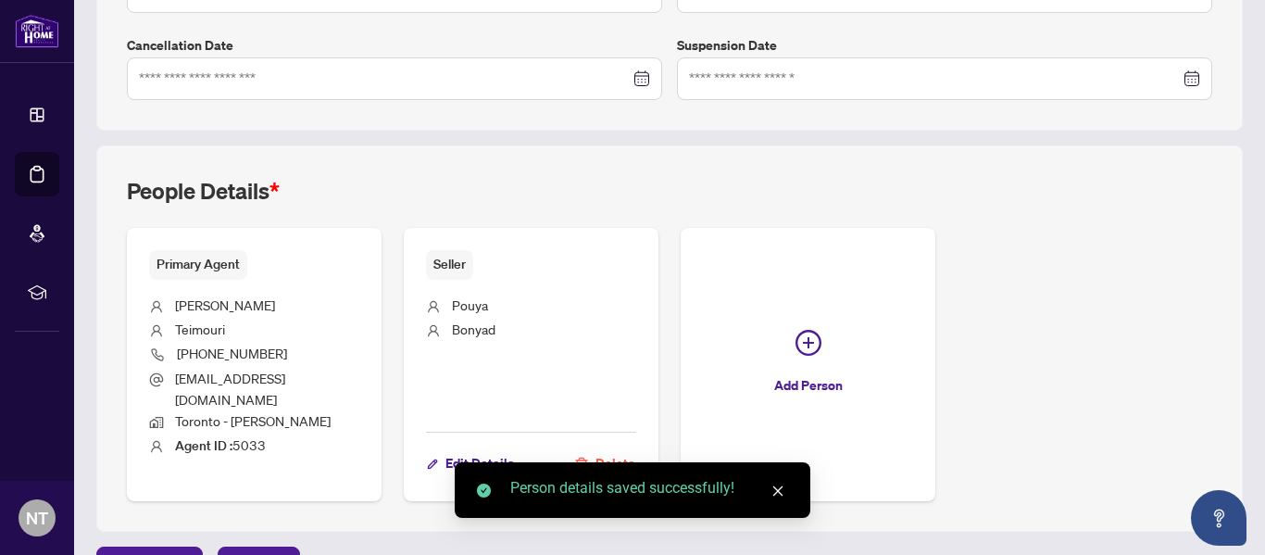
scroll to position [588, 0]
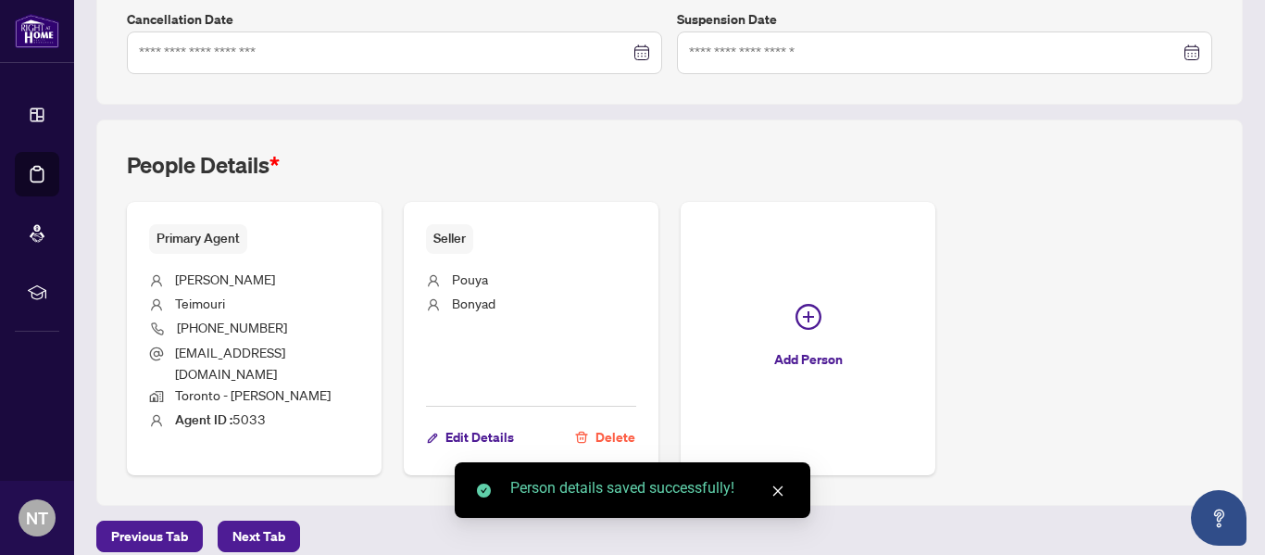
click at [772, 492] on icon "close" at bounding box center [777, 490] width 13 height 13
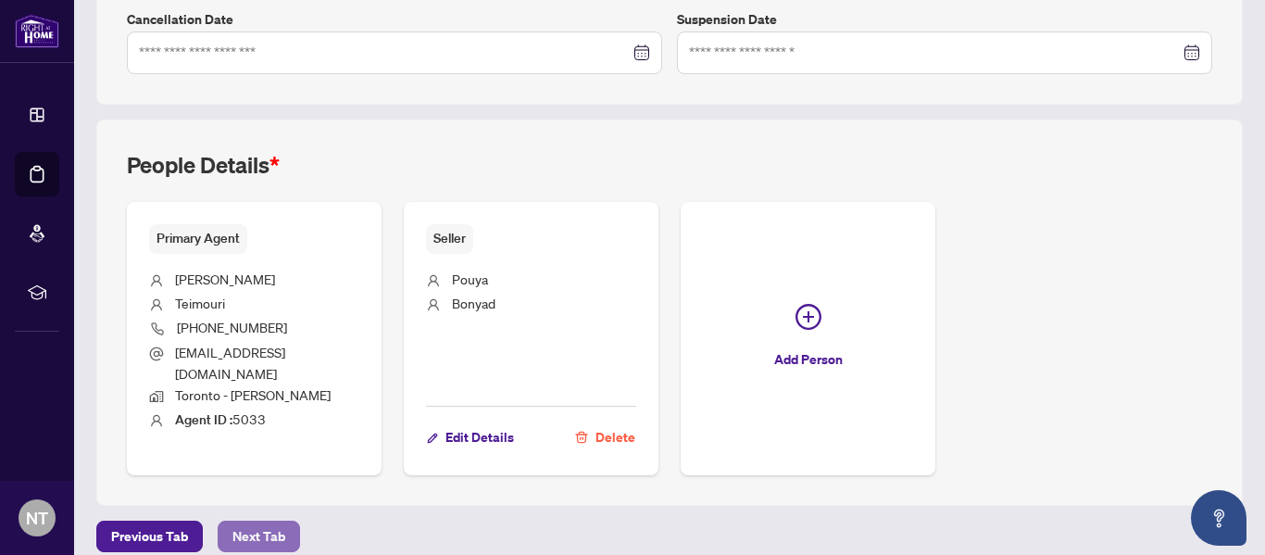
click at [254, 521] on span "Next Tab" at bounding box center [258, 536] width 53 height 30
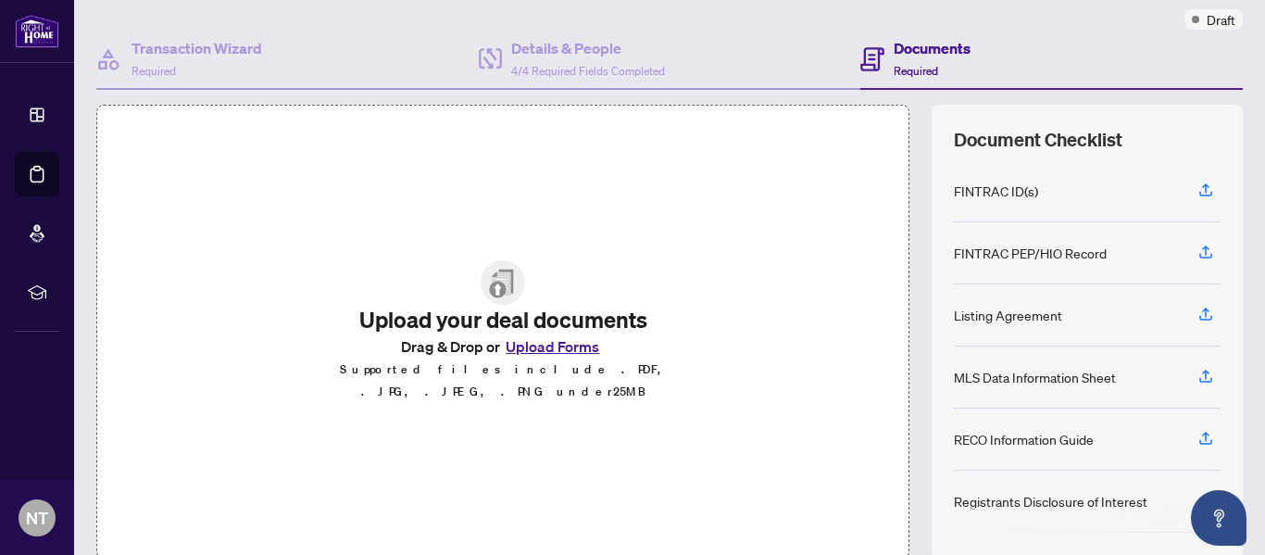
scroll to position [154, 0]
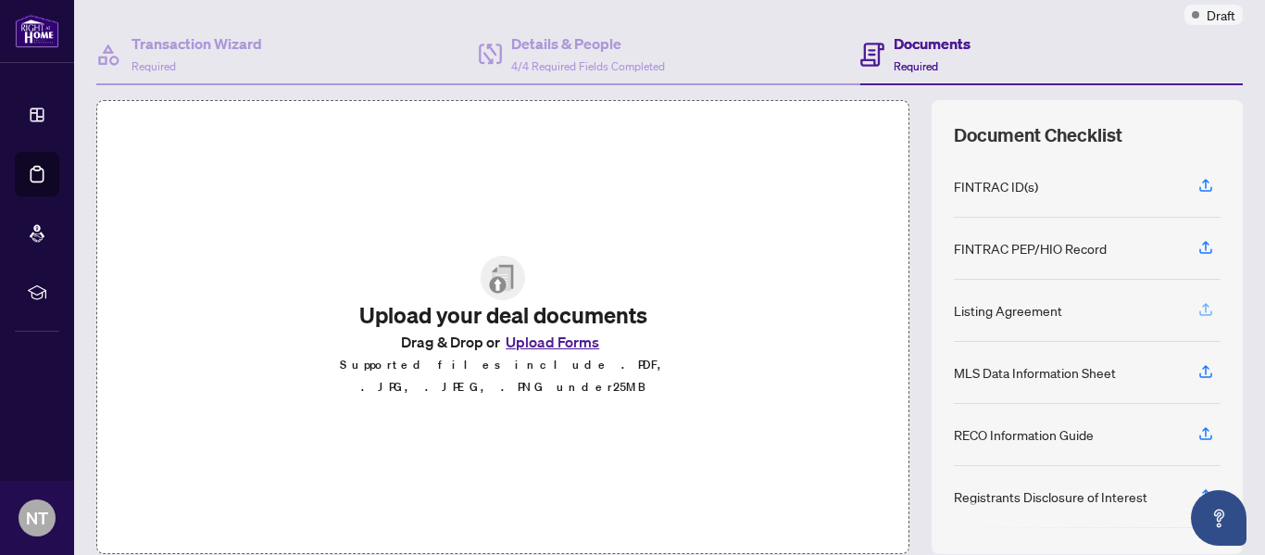
click at [1197, 307] on icon "button" at bounding box center [1205, 309] width 17 height 17
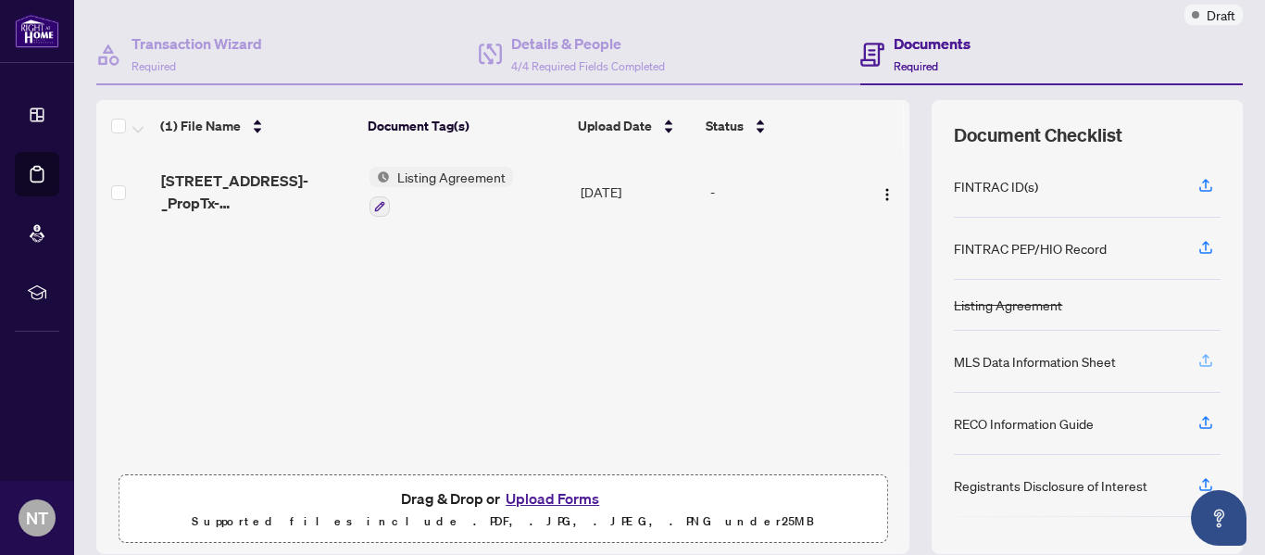
click at [1202, 355] on icon "button" at bounding box center [1205, 358] width 7 height 9
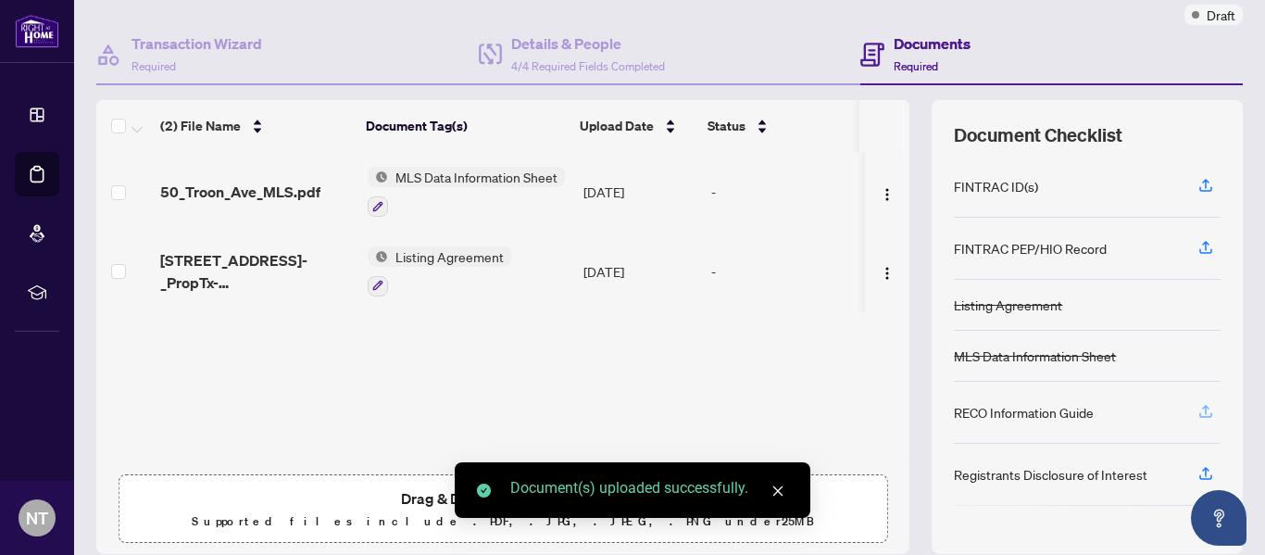
click at [1197, 409] on icon "button" at bounding box center [1205, 411] width 17 height 17
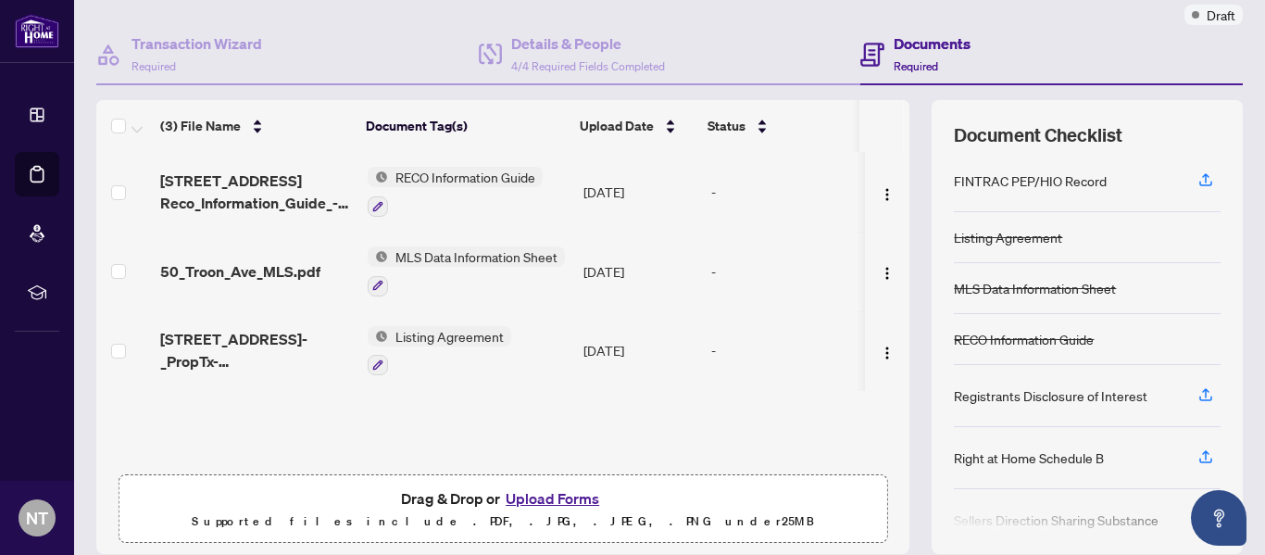
scroll to position [69, 0]
click at [1197, 386] on icon "button" at bounding box center [1205, 393] width 17 height 17
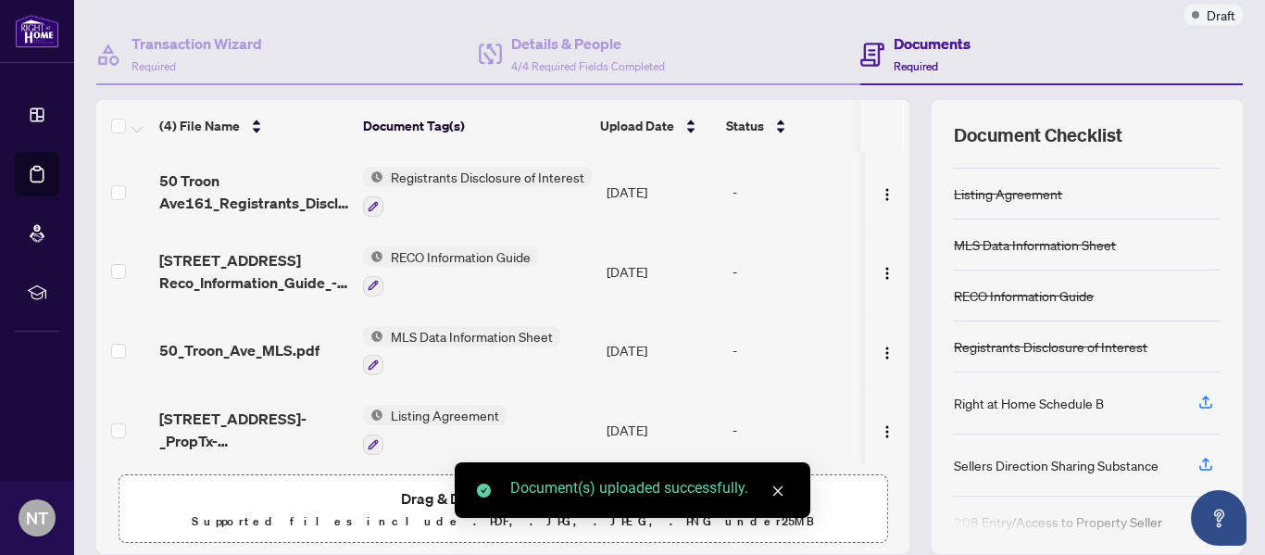
scroll to position [112, 0]
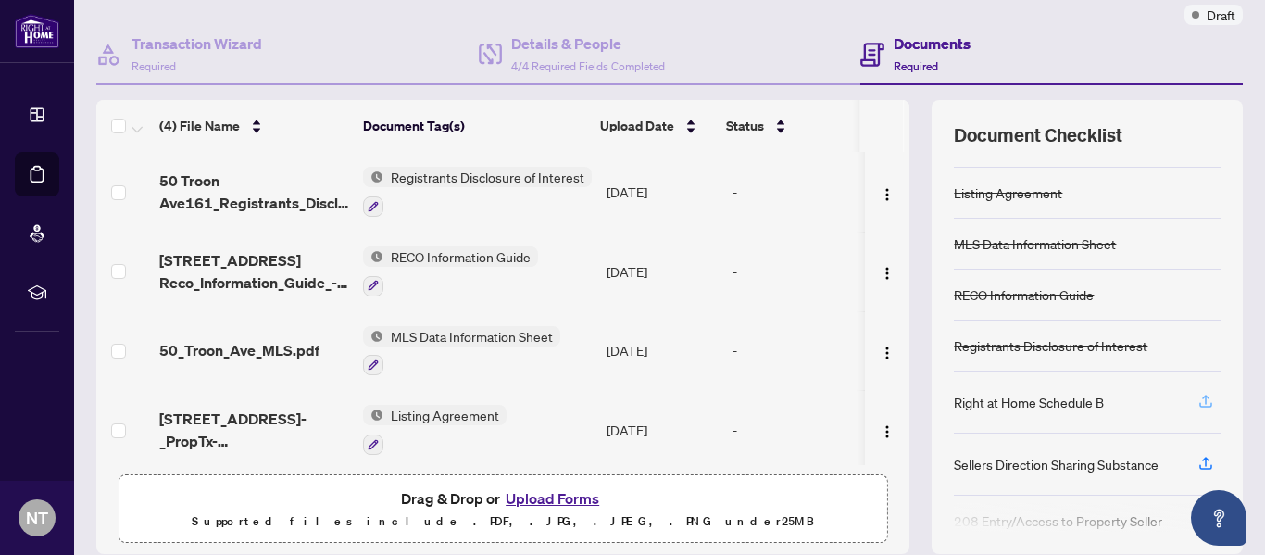
click at [1197, 396] on icon "button" at bounding box center [1205, 401] width 17 height 17
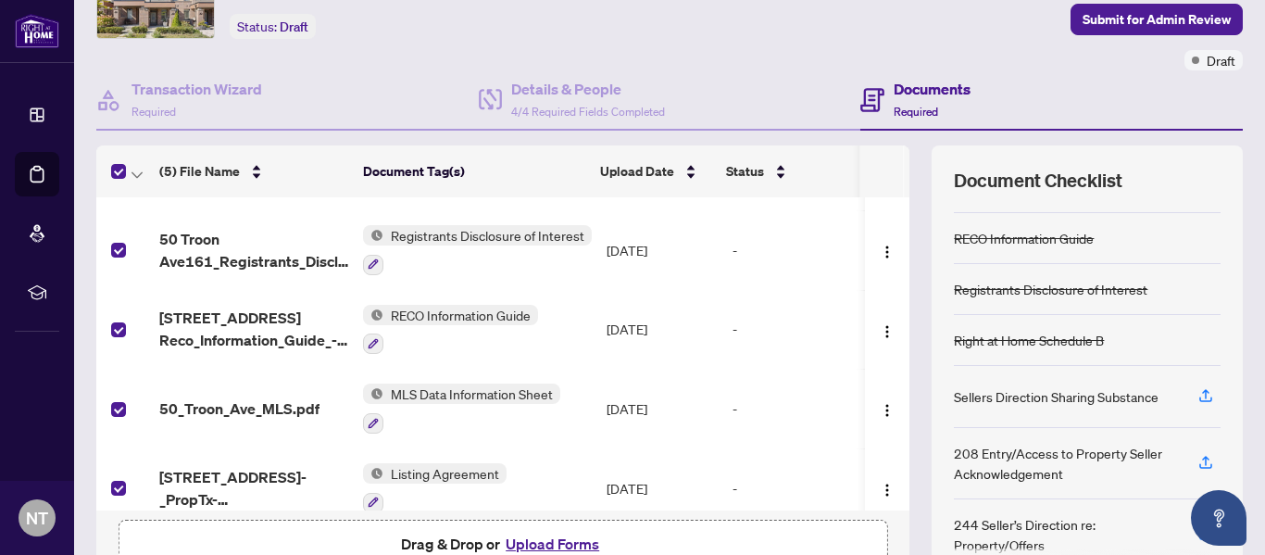
scroll to position [83, 0]
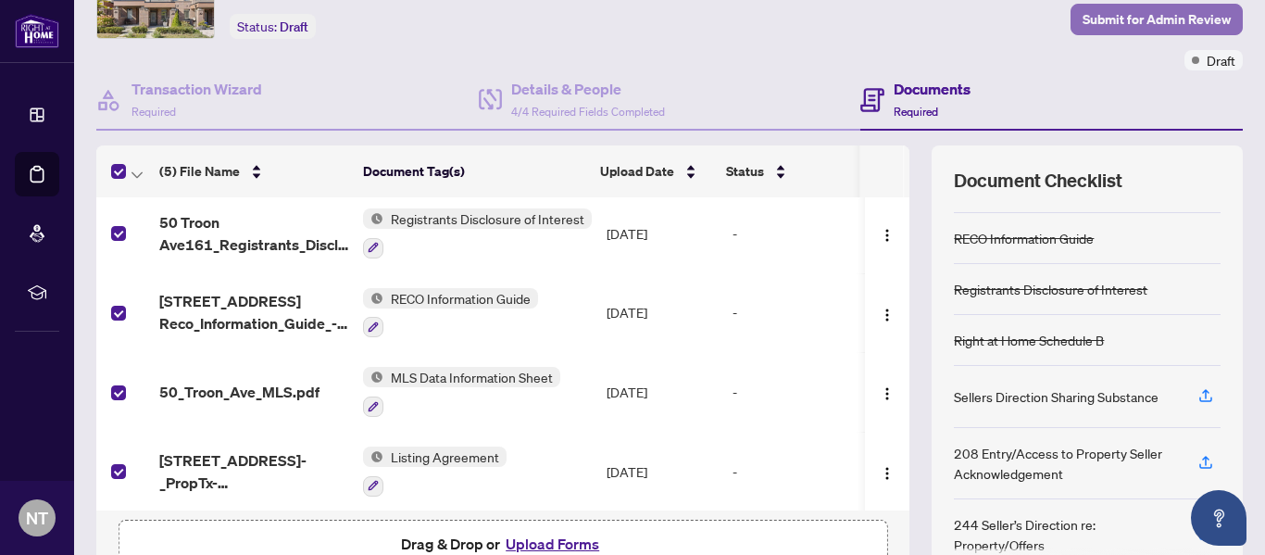
click at [1128, 21] on span "Submit for Admin Review" at bounding box center [1157, 20] width 148 height 30
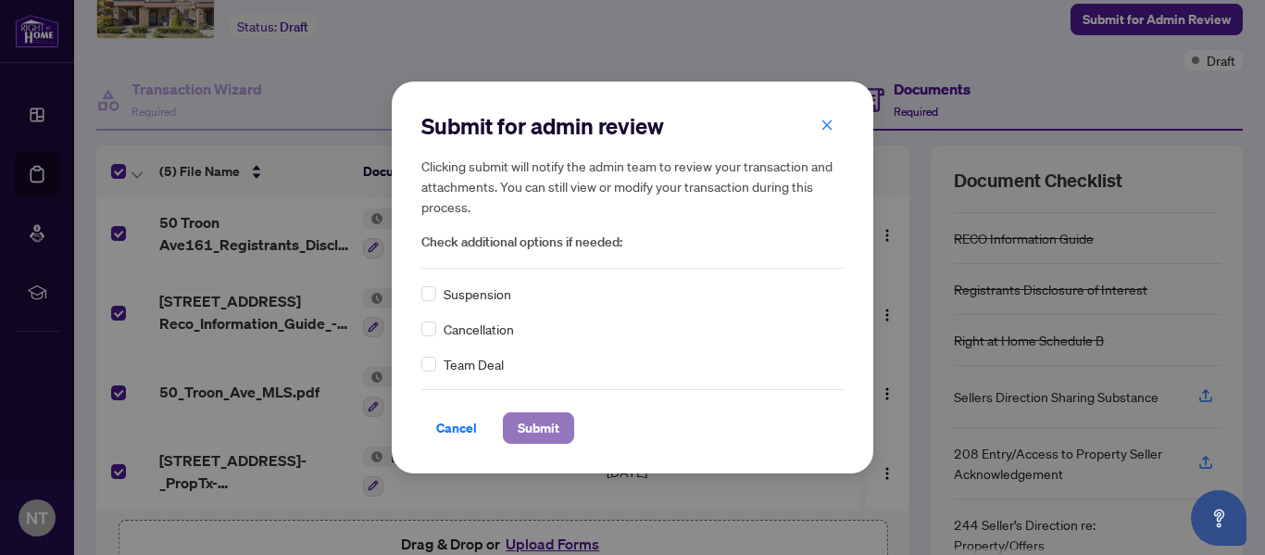
click at [526, 429] on span "Submit" at bounding box center [539, 428] width 42 height 30
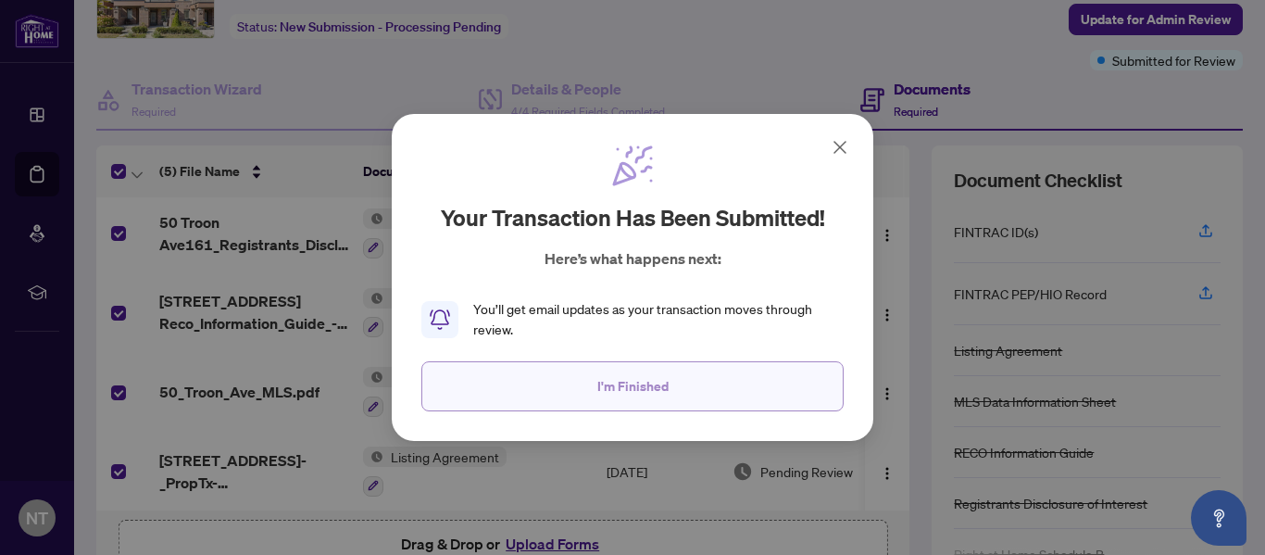
click at [619, 389] on span "I'm Finished" at bounding box center [632, 386] width 71 height 30
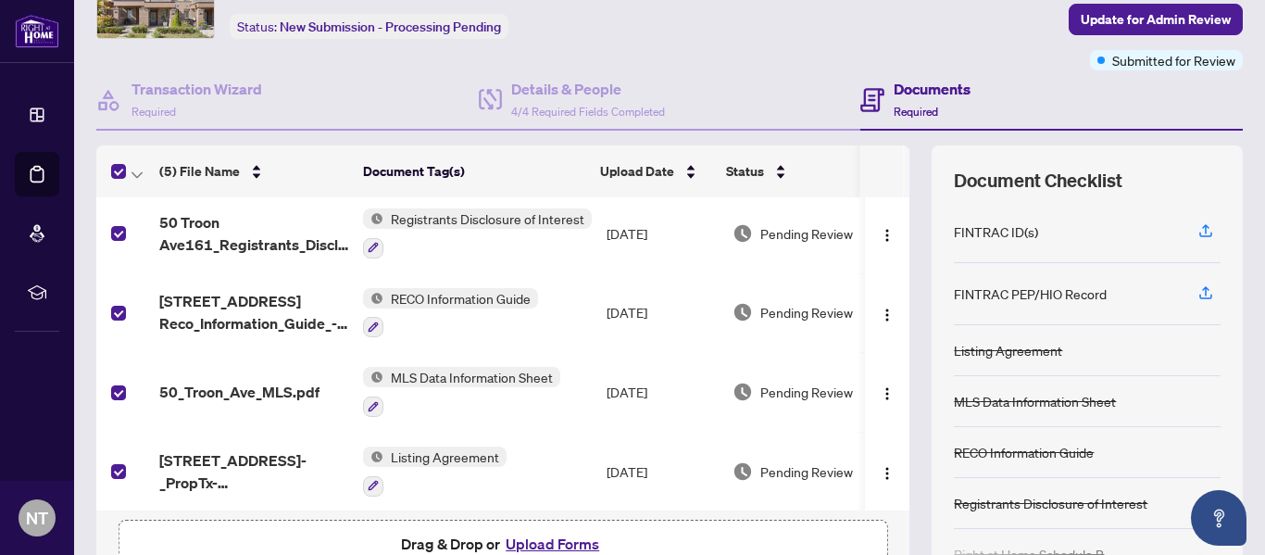
scroll to position [0, 0]
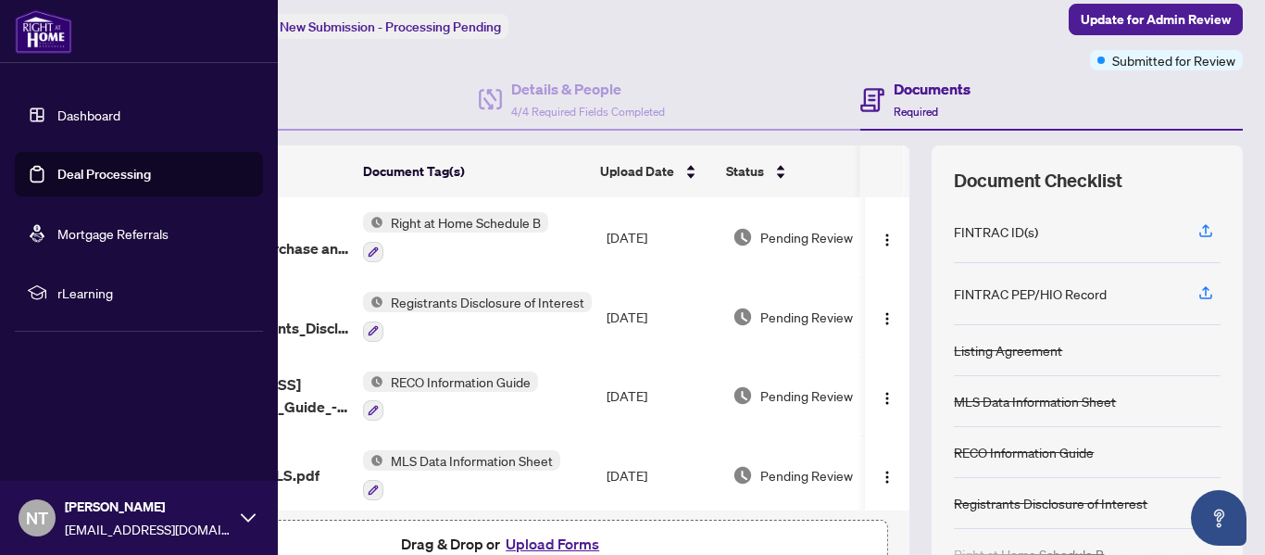
click at [93, 115] on link "Dashboard" at bounding box center [88, 114] width 63 height 17
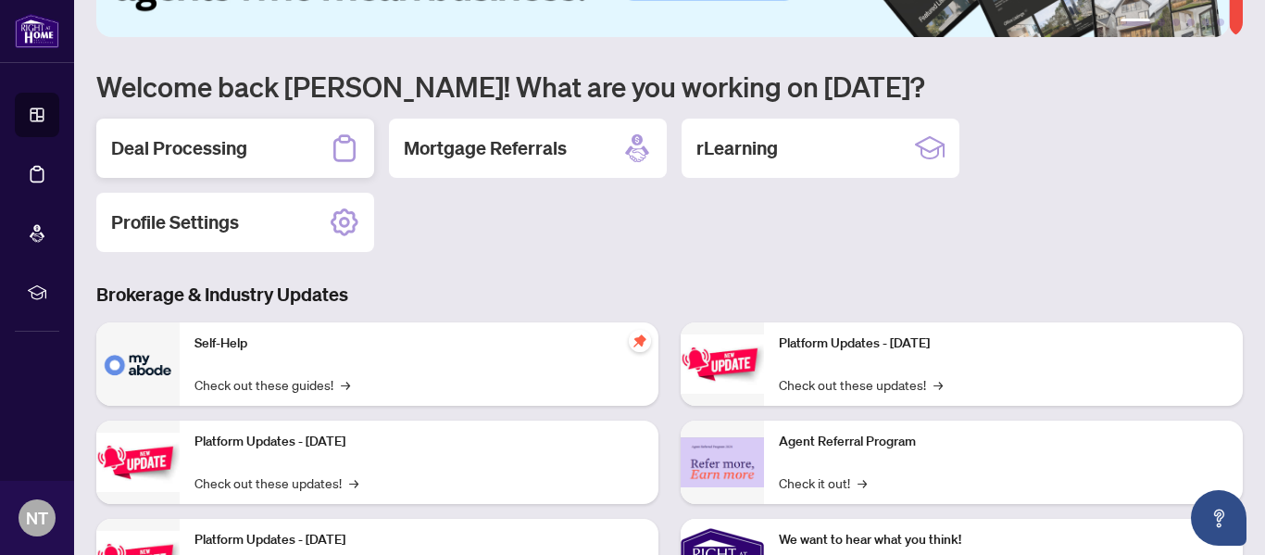
click at [244, 153] on h2 "Deal Processing" at bounding box center [179, 148] width 136 height 26
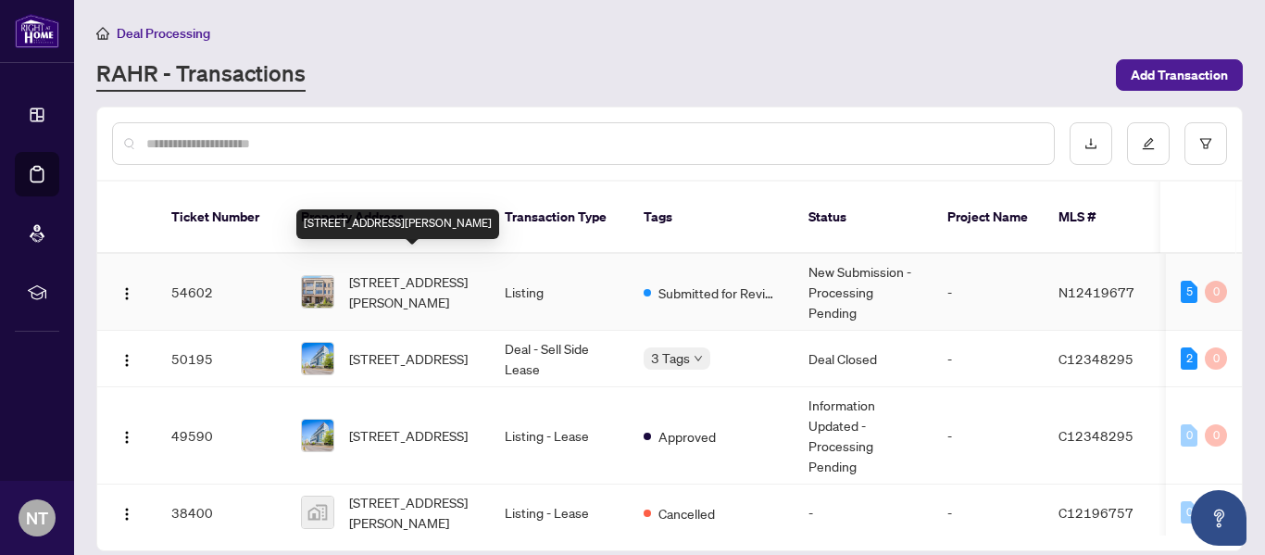
click at [378, 271] on span "[STREET_ADDRESS][PERSON_NAME]" at bounding box center [412, 291] width 126 height 41
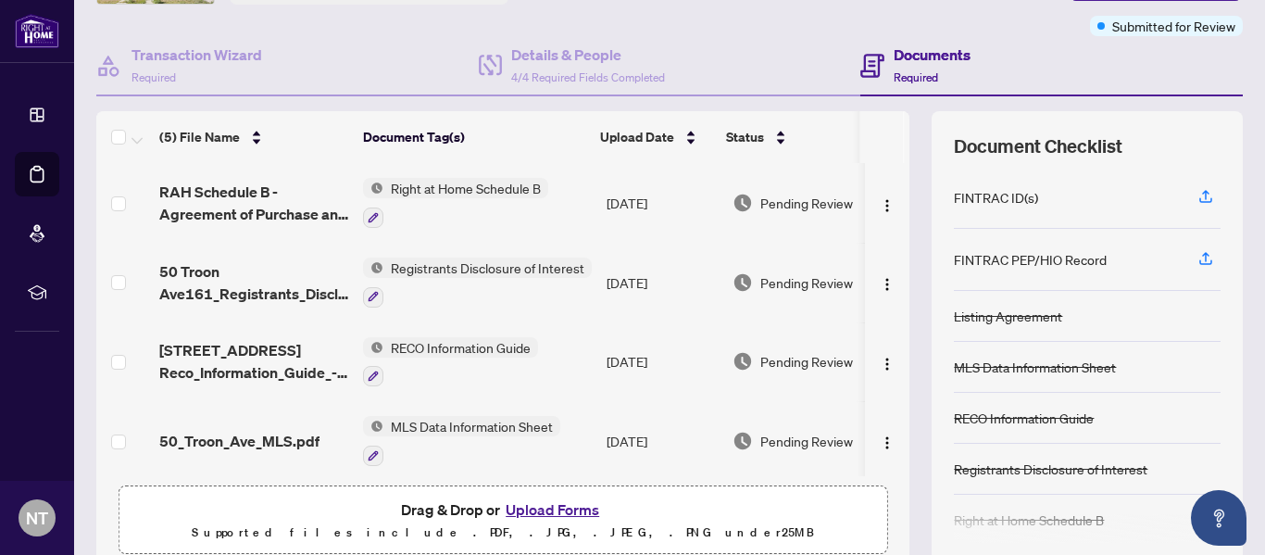
scroll to position [143, 0]
click at [455, 344] on span "RECO Information Guide" at bounding box center [460, 347] width 155 height 20
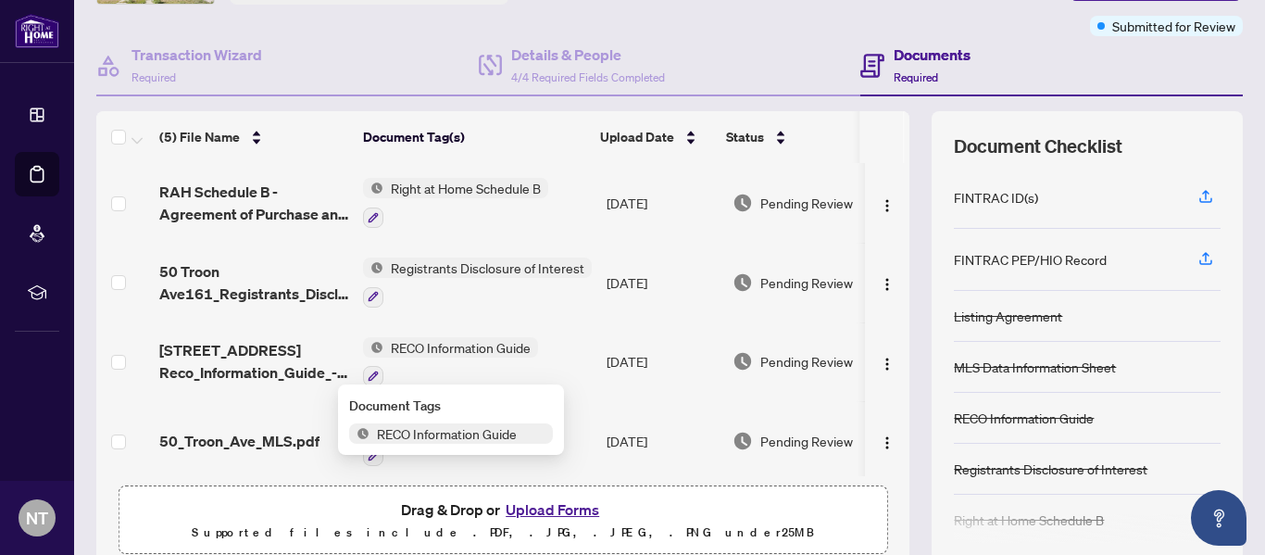
click at [455, 344] on span "RECO Information Guide" at bounding box center [460, 347] width 155 height 20
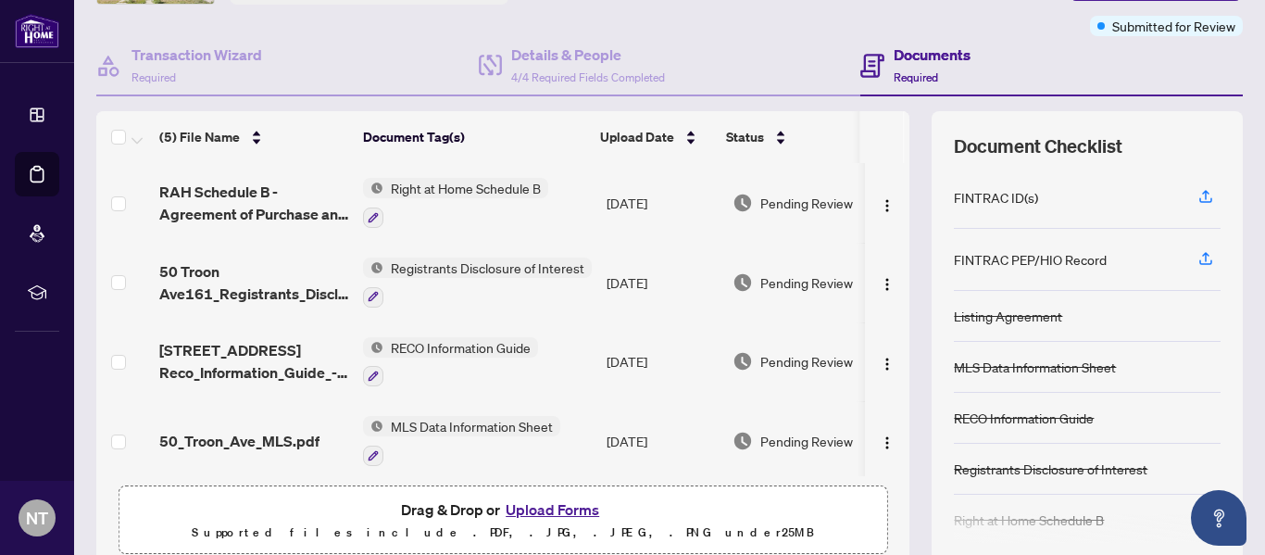
click at [408, 339] on span "RECO Information Guide" at bounding box center [460, 347] width 155 height 20
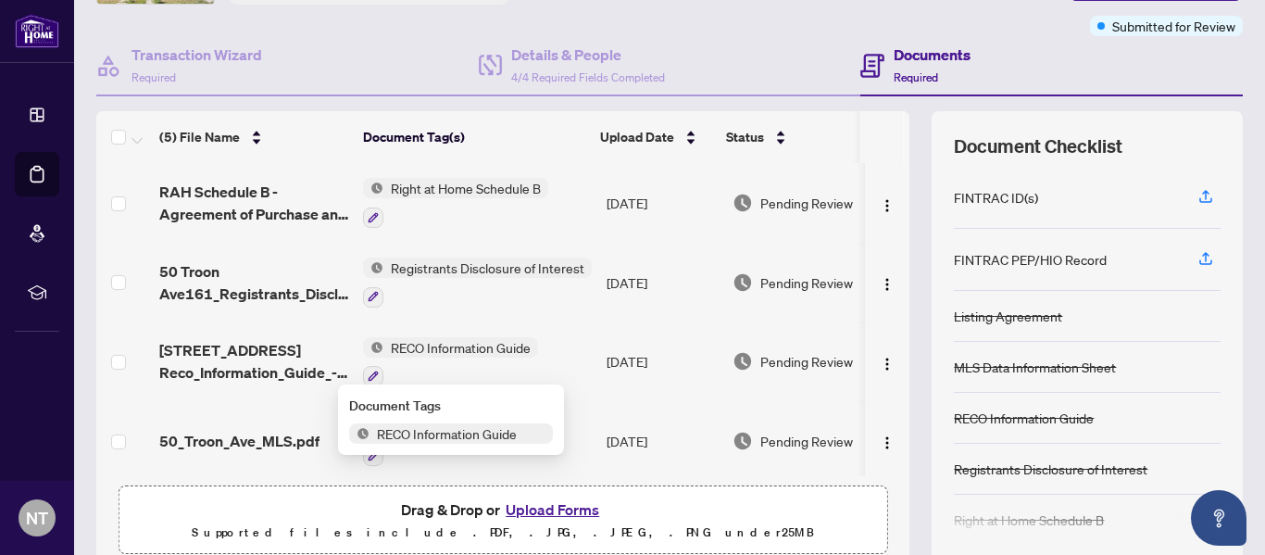
click at [408, 339] on span "RECO Information Guide" at bounding box center [460, 347] width 155 height 20
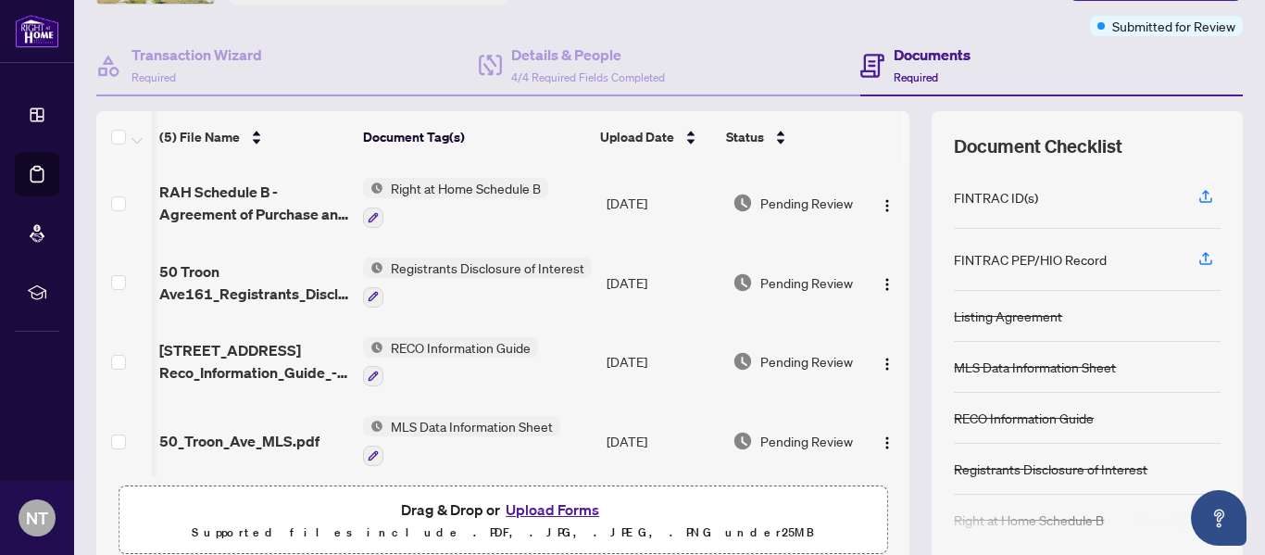
scroll to position [0, 30]
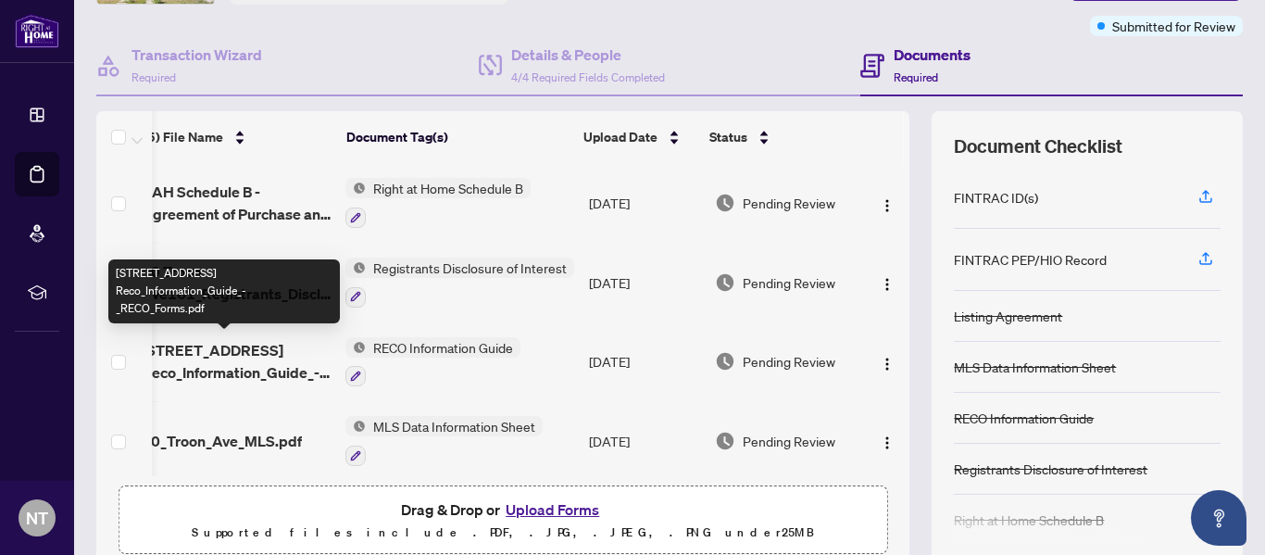
click at [244, 363] on span "[STREET_ADDRESS] Reco_Information_Guide_-_RECO_Forms.pdf" at bounding box center [236, 361] width 189 height 44
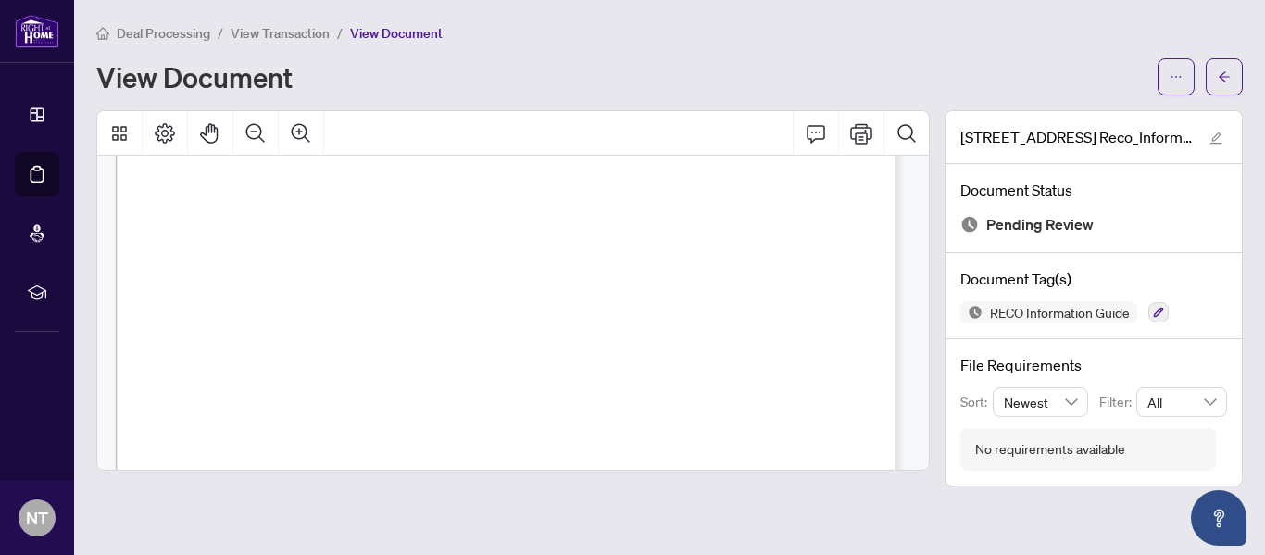
scroll to position [12485, 0]
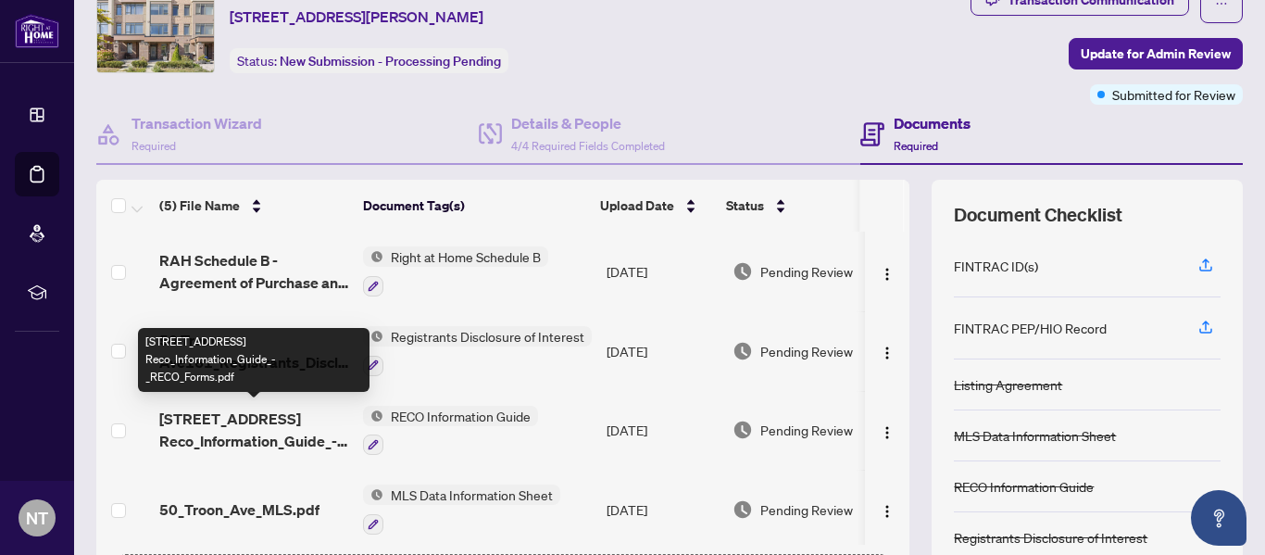
scroll to position [73, 0]
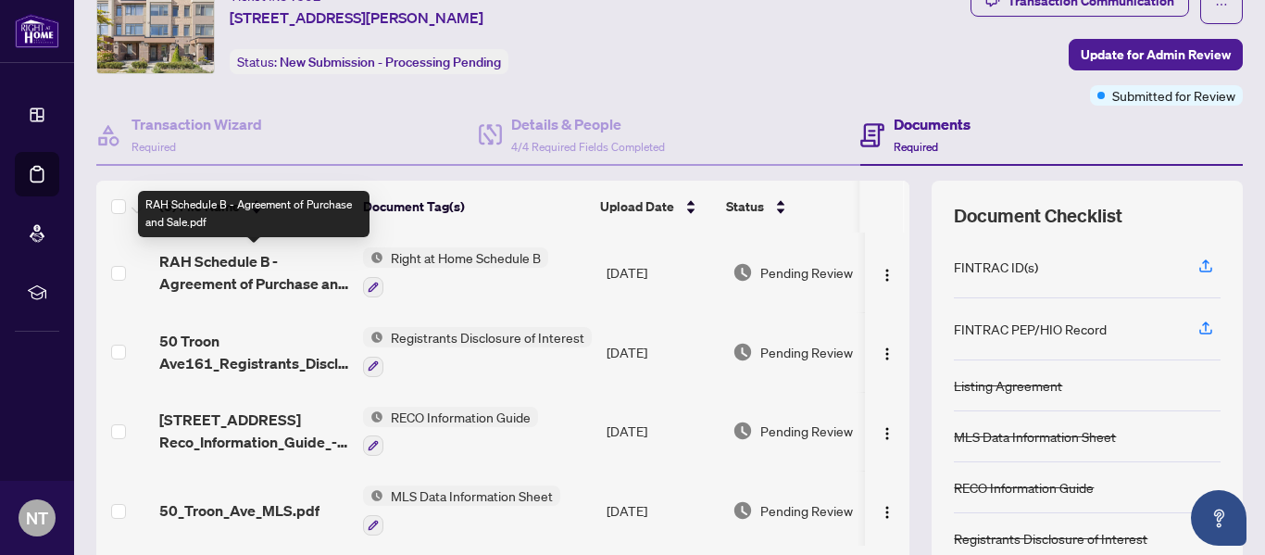
click at [240, 279] on span "RAH Schedule B - Agreement of Purchase and Sale.pdf" at bounding box center [253, 272] width 189 height 44
